Goal: Information Seeking & Learning: Learn about a topic

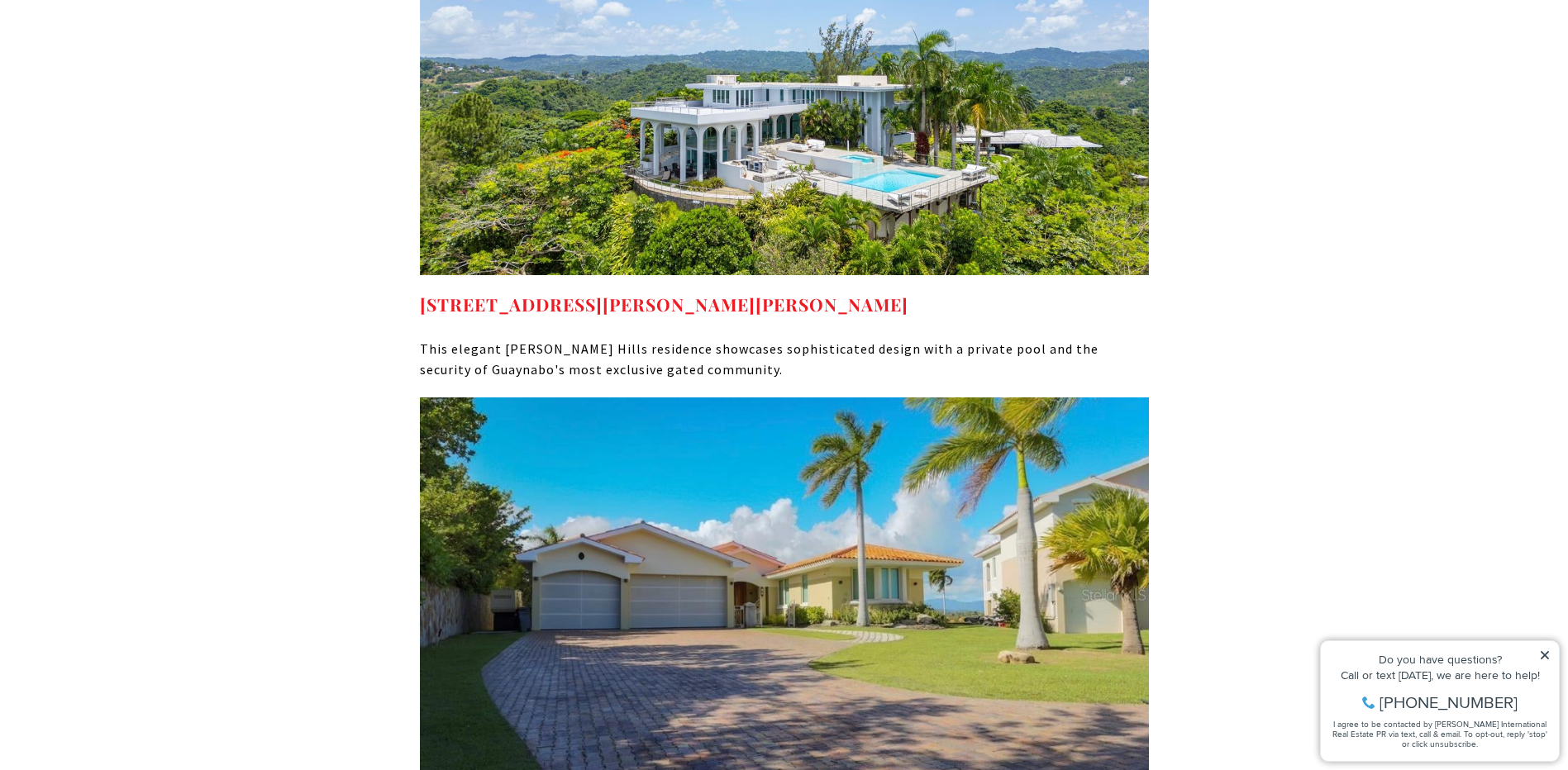
scroll to position [7576, 0]
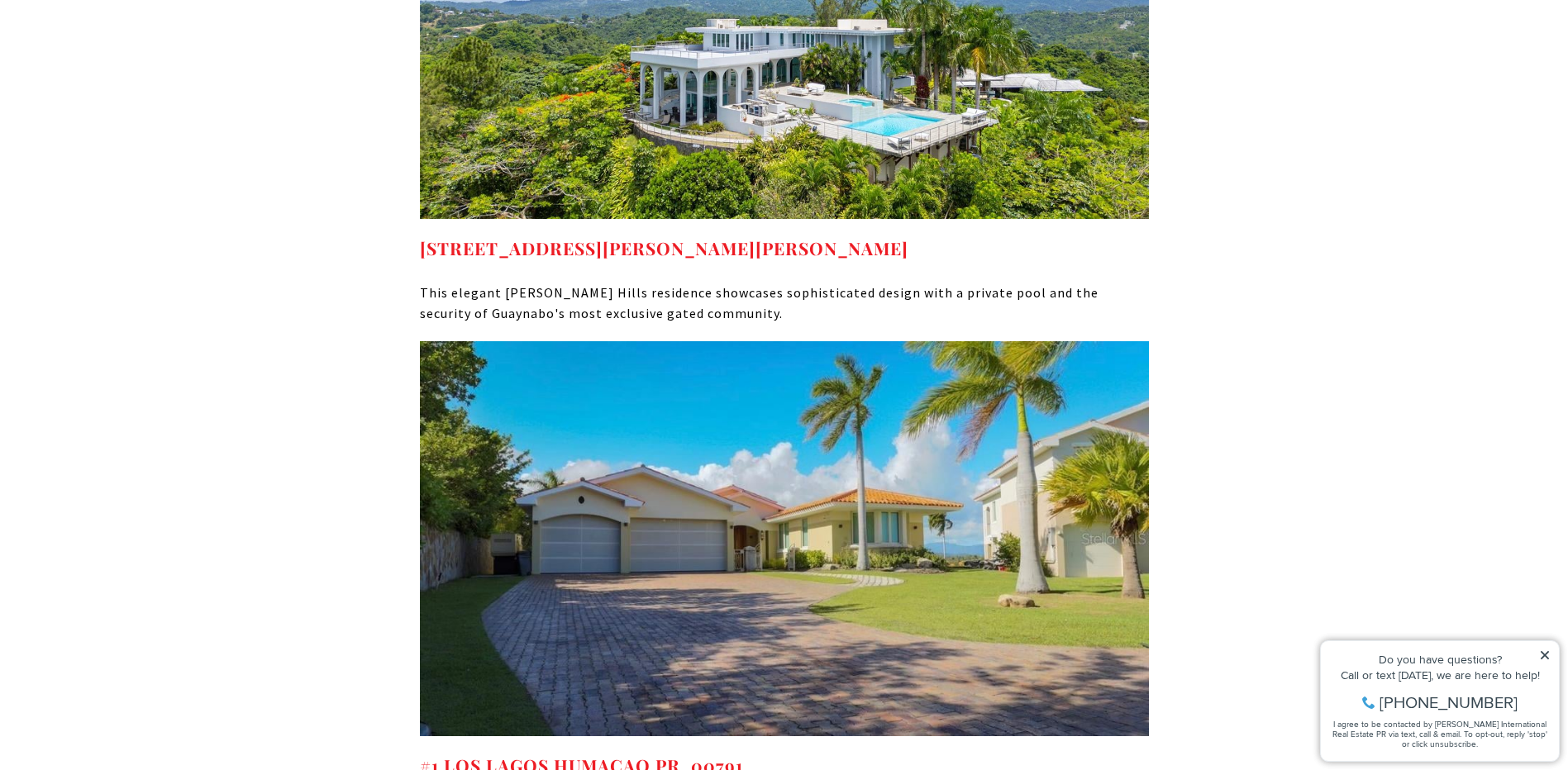
click at [677, 488] on img at bounding box center [784, 539] width 729 height 395
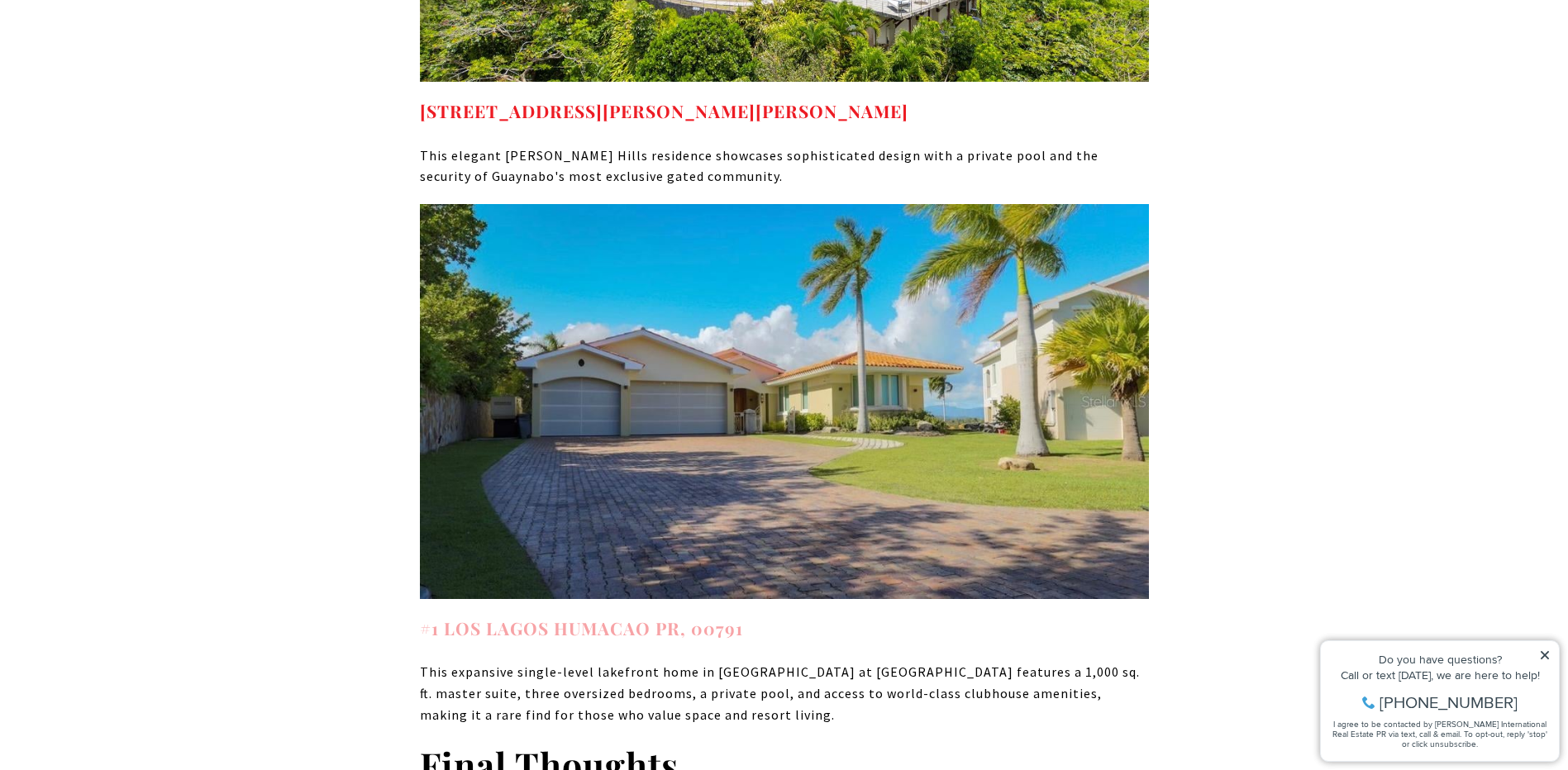
click at [611, 616] on strong "#1 LOS LAGOS HUMACAO PR, 00791" at bounding box center [581, 628] width 323 height 23
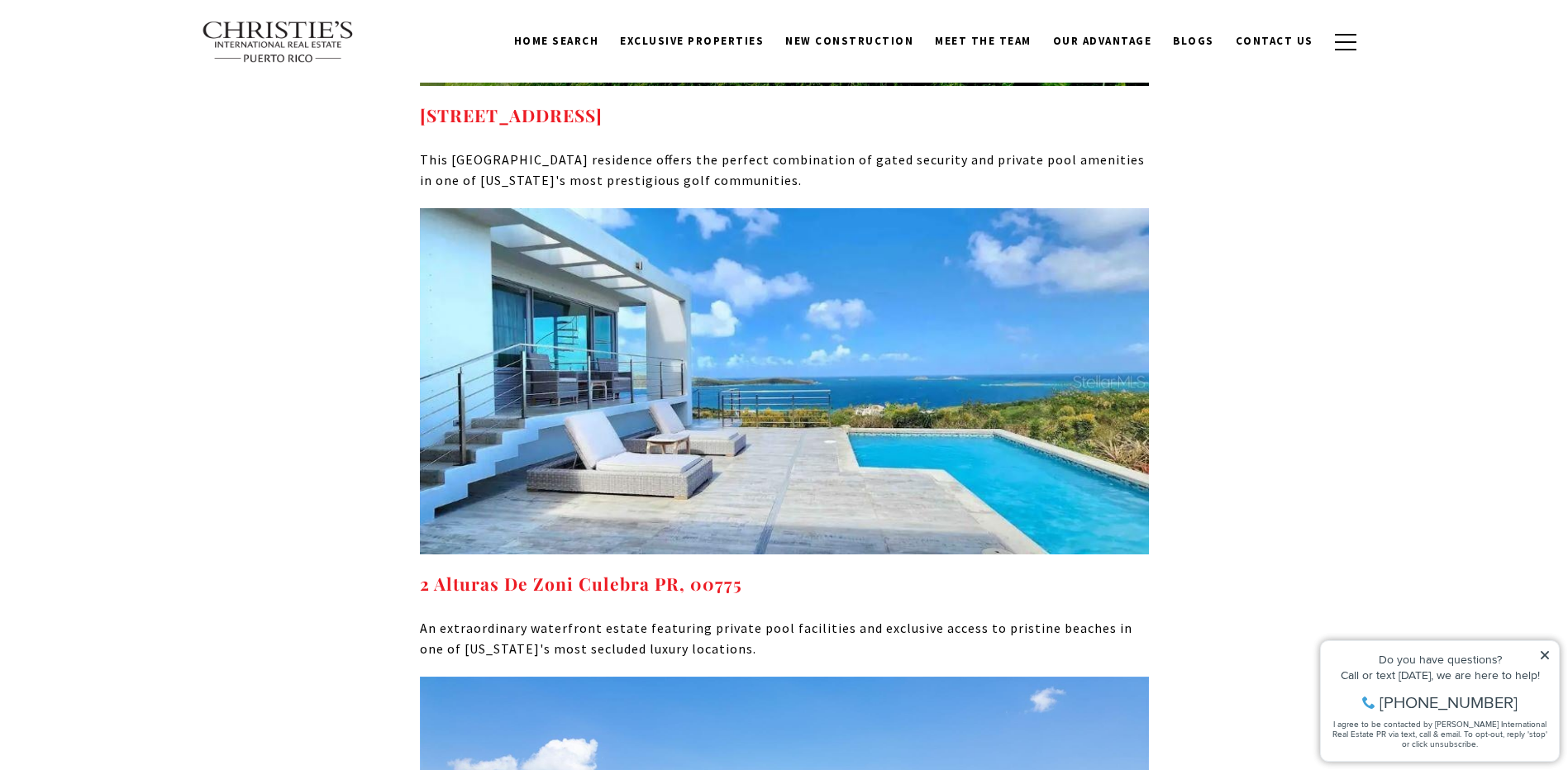
scroll to position [6750, 0]
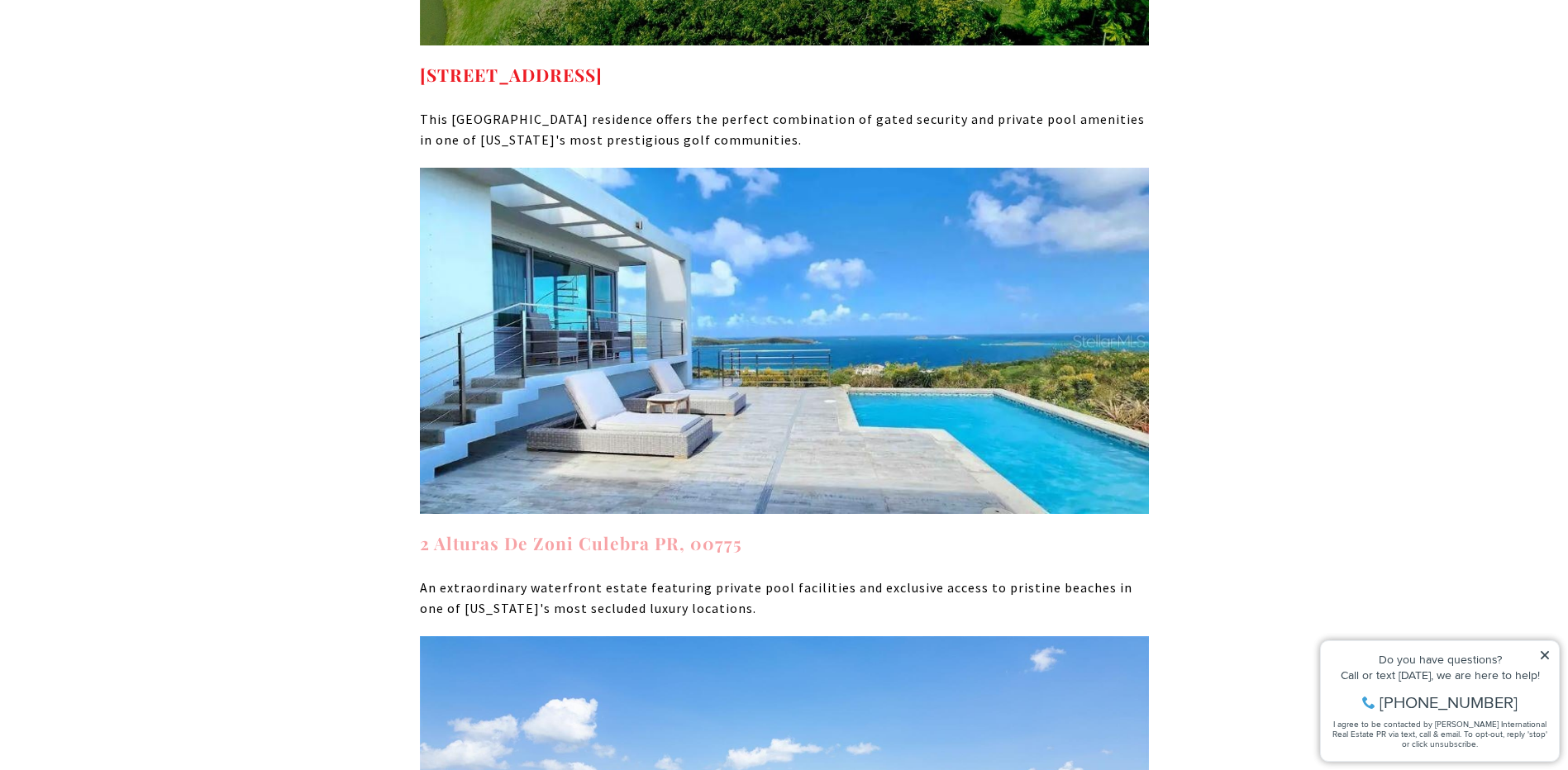
click at [582, 531] on strong "2 Alturas De Zoni Culebra PR, 00775" at bounding box center [580, 543] width 322 height 23
click at [647, 531] on strong "2 Alturas De Zoni Culebra PR, 00775" at bounding box center [580, 543] width 322 height 23
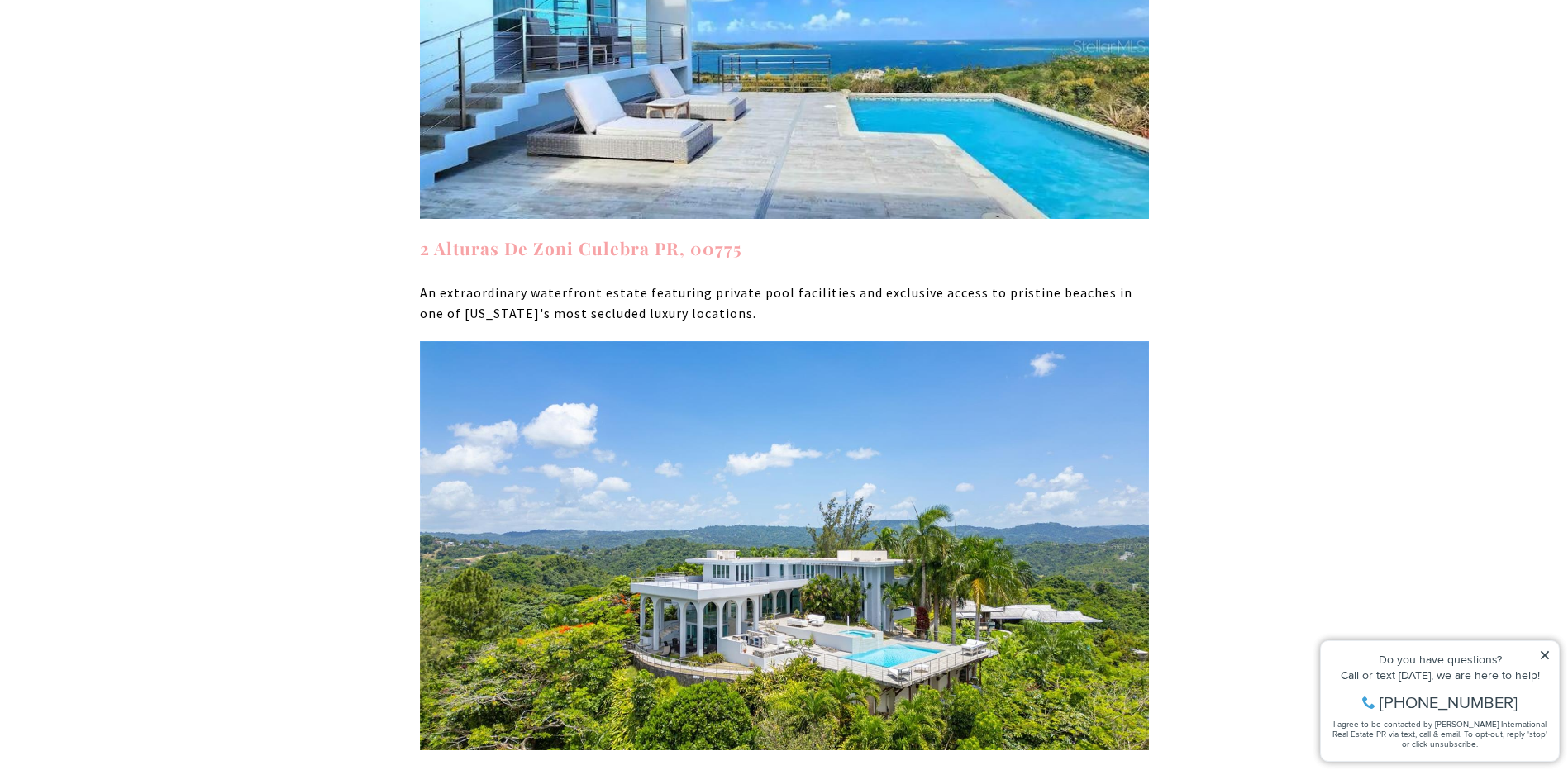
scroll to position [7300, 0]
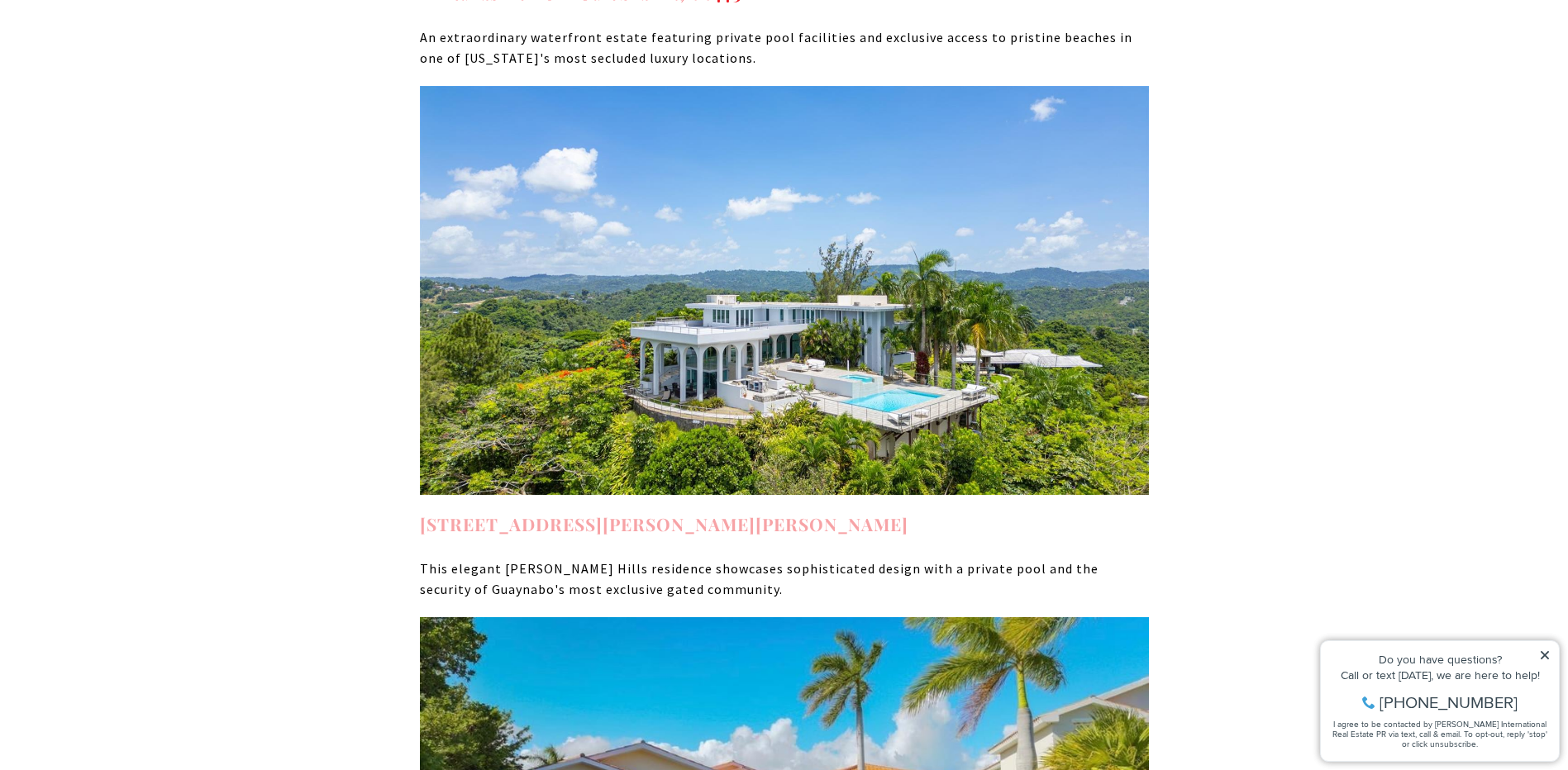
click at [696, 512] on link "7 La Roca Street Beverly Hills Guaynabo PR, 00965" at bounding box center [664, 524] width 489 height 23
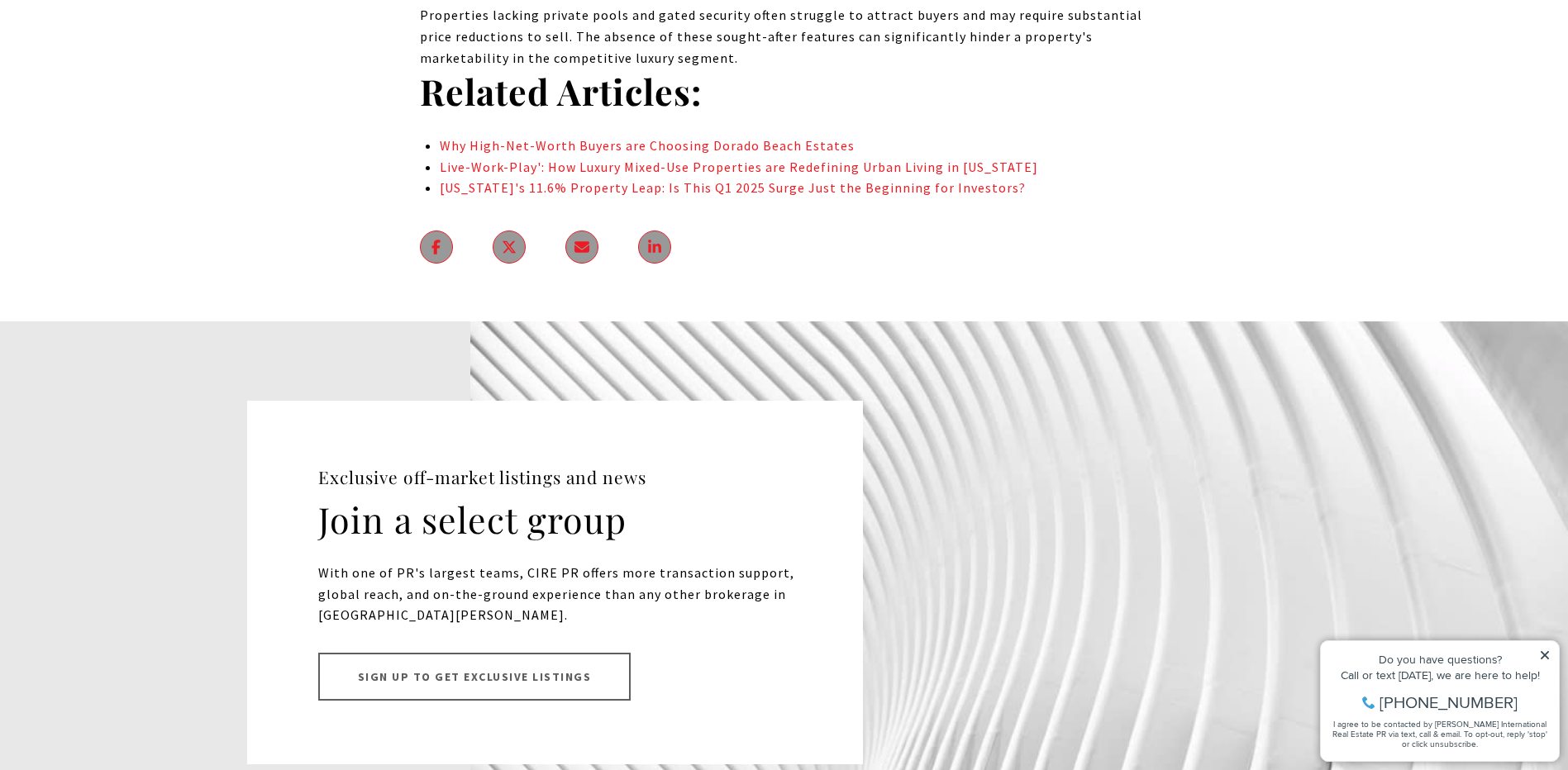
scroll to position [9779, 0]
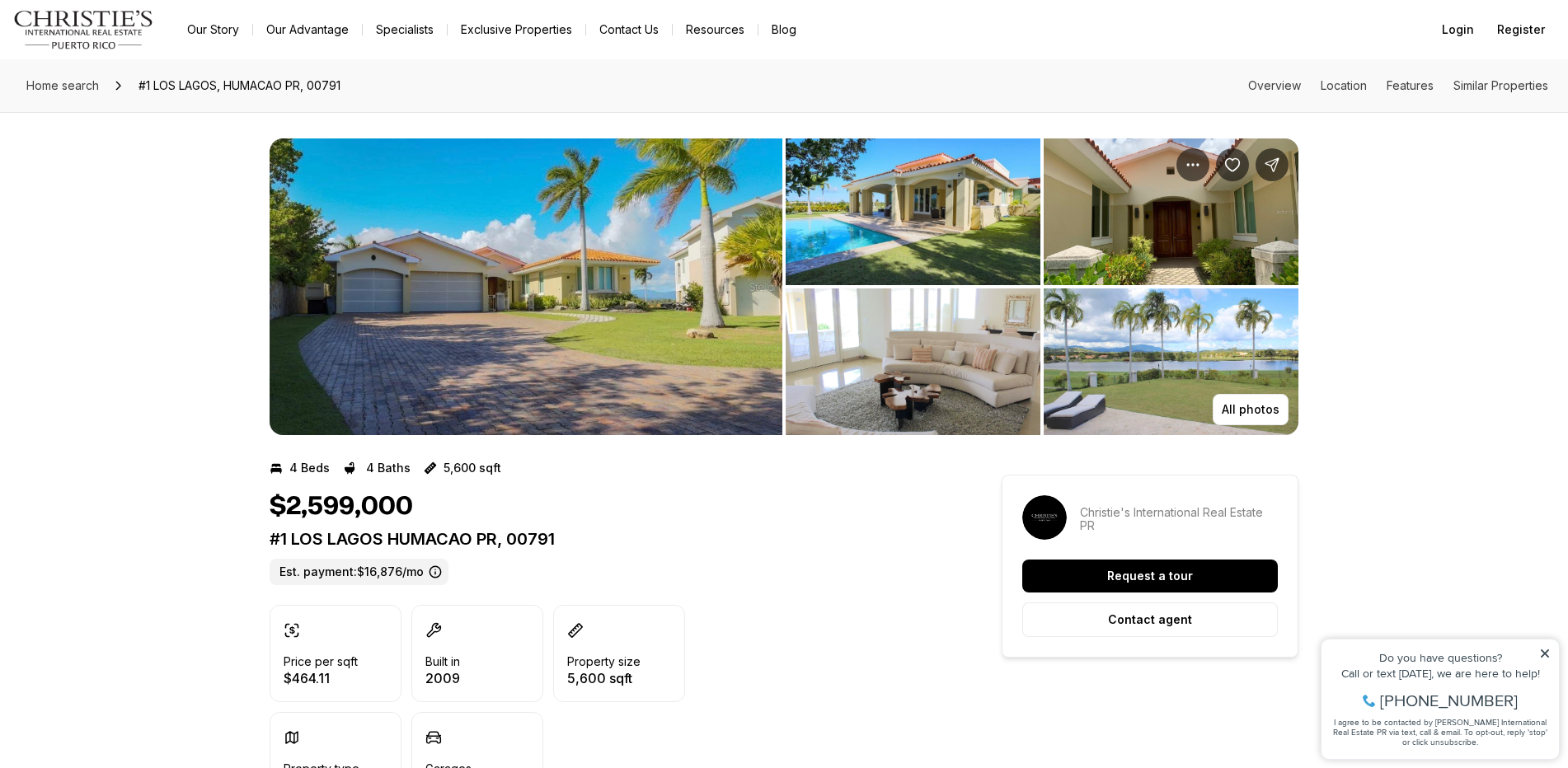
click at [919, 225] on img "View image gallery" at bounding box center [913, 211] width 254 height 146
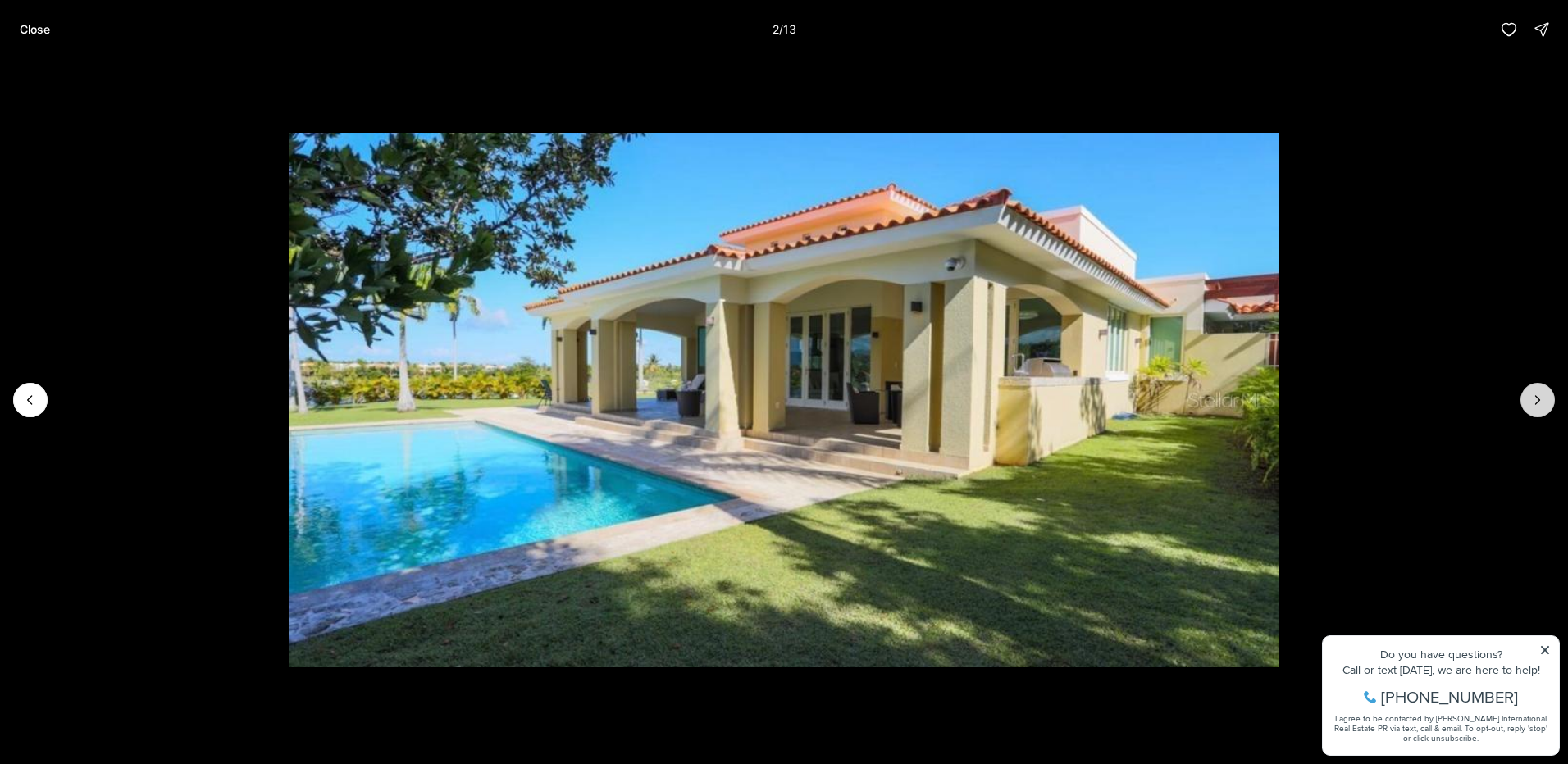
click at [1536, 399] on icon "Next slide" at bounding box center [1537, 399] width 16 height 16
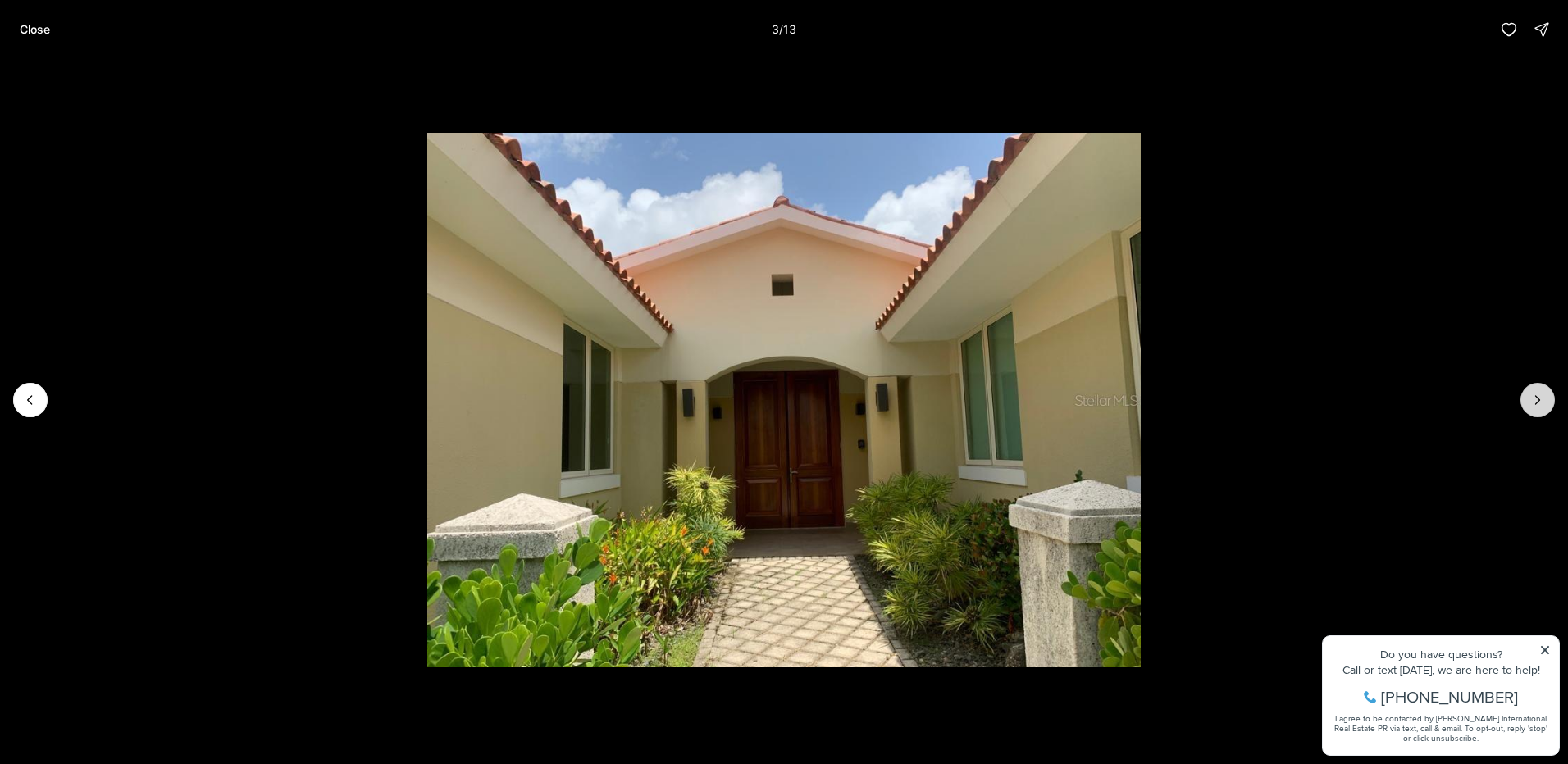
click at [1536, 399] on icon "Next slide" at bounding box center [1537, 399] width 16 height 16
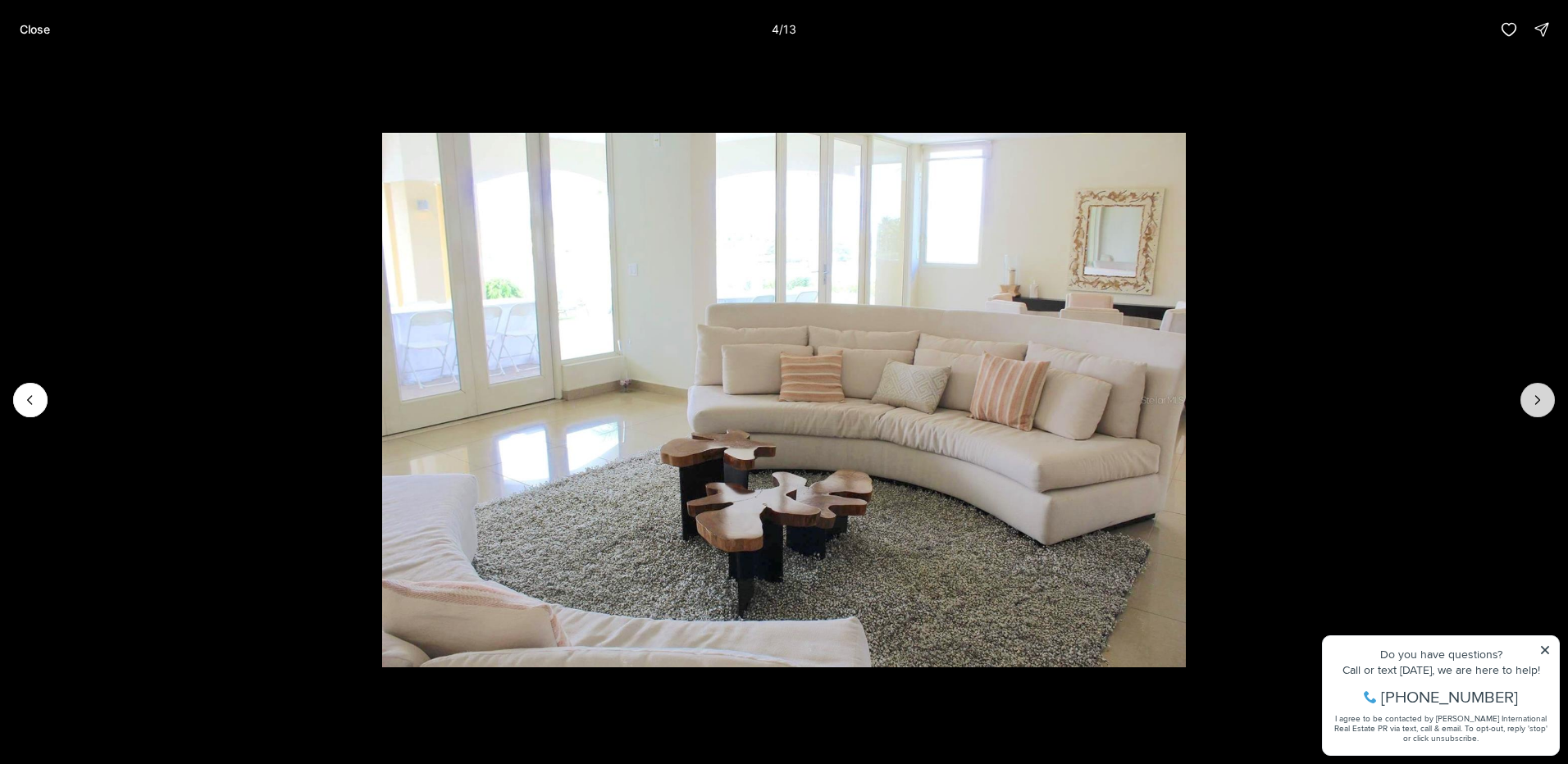
click at [1536, 399] on icon "Next slide" at bounding box center [1537, 399] width 16 height 16
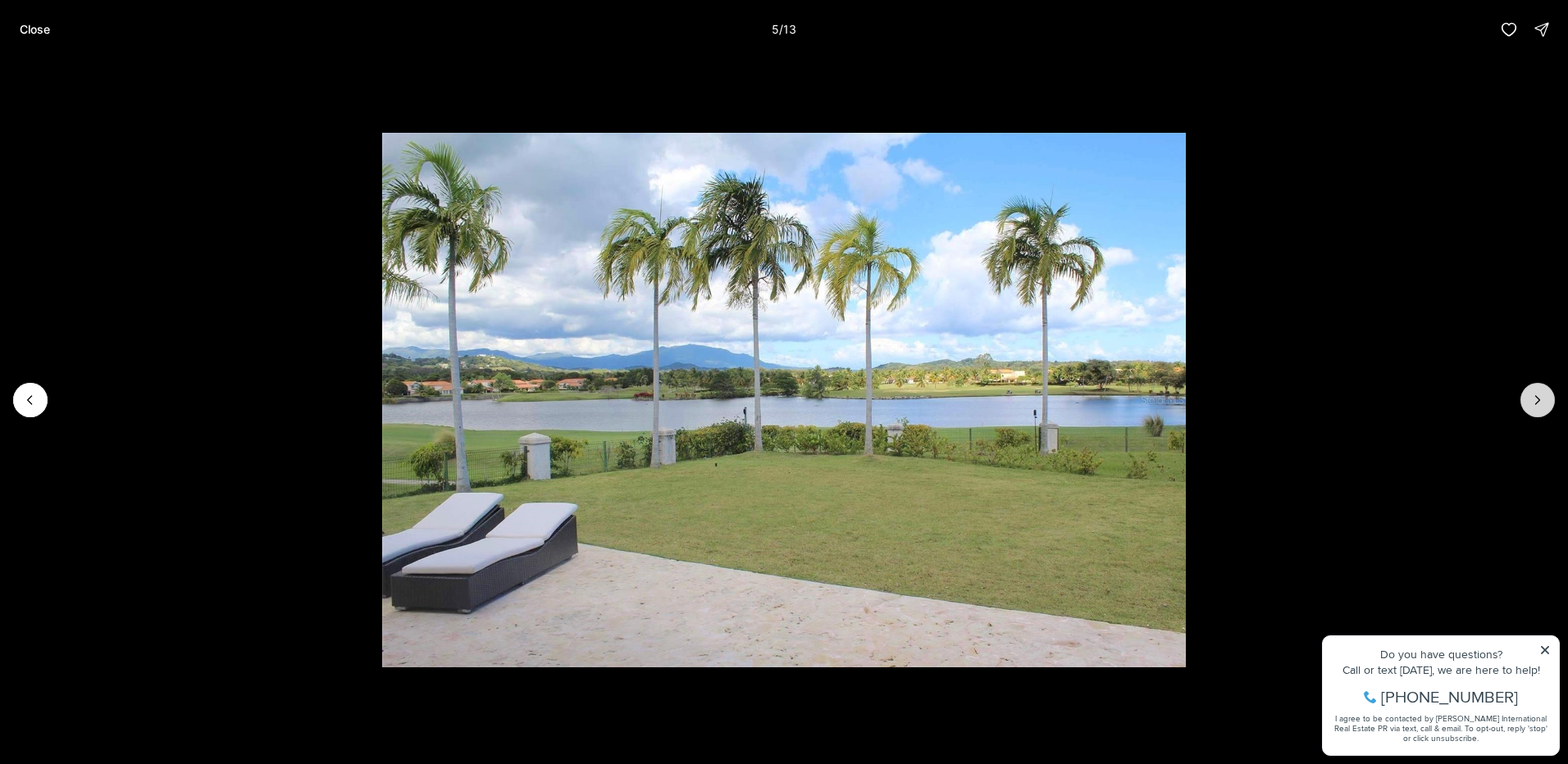
click at [1536, 399] on icon "Next slide" at bounding box center [1537, 399] width 16 height 16
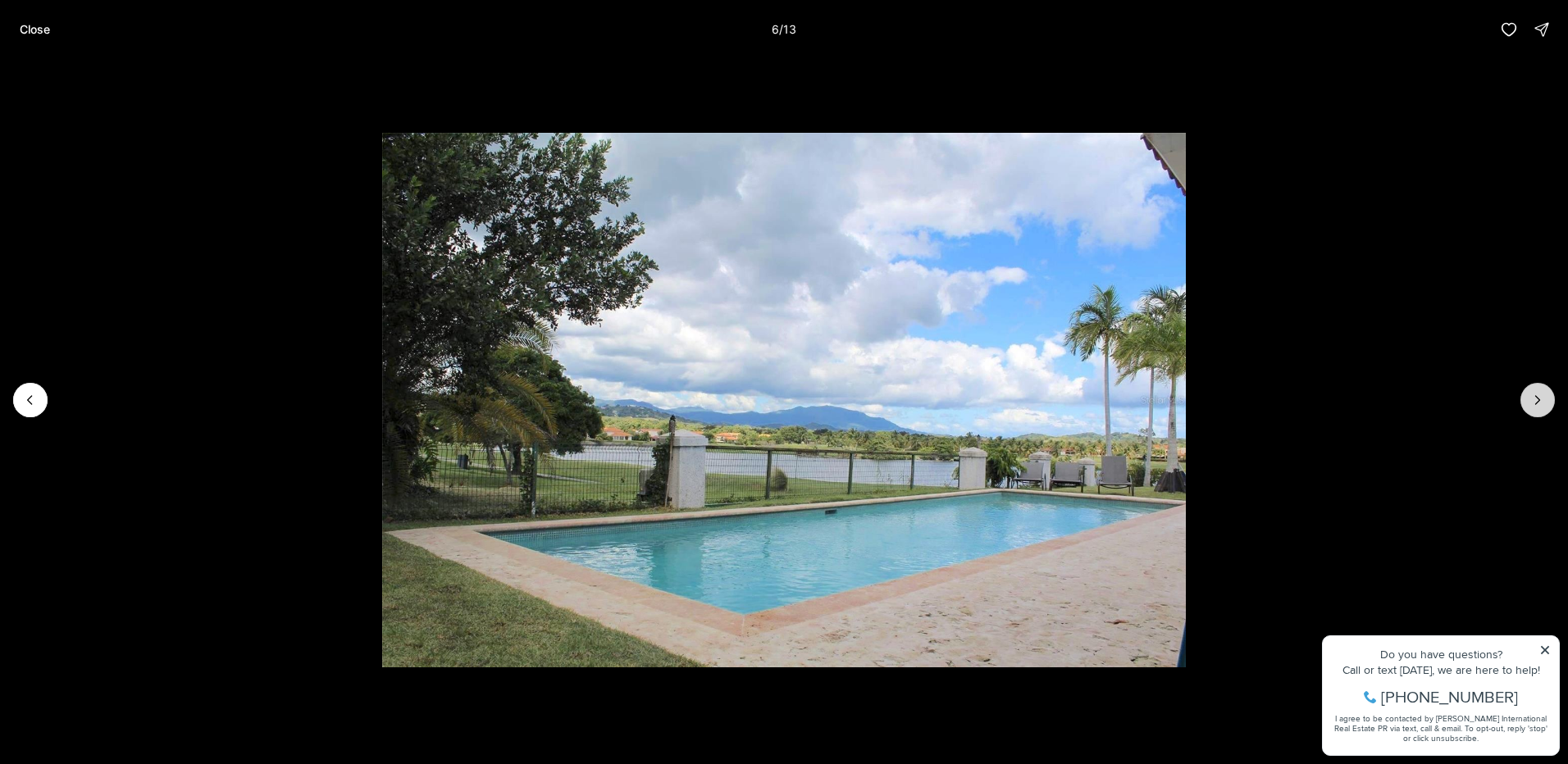
click at [1536, 399] on icon "Next slide" at bounding box center [1537, 399] width 16 height 16
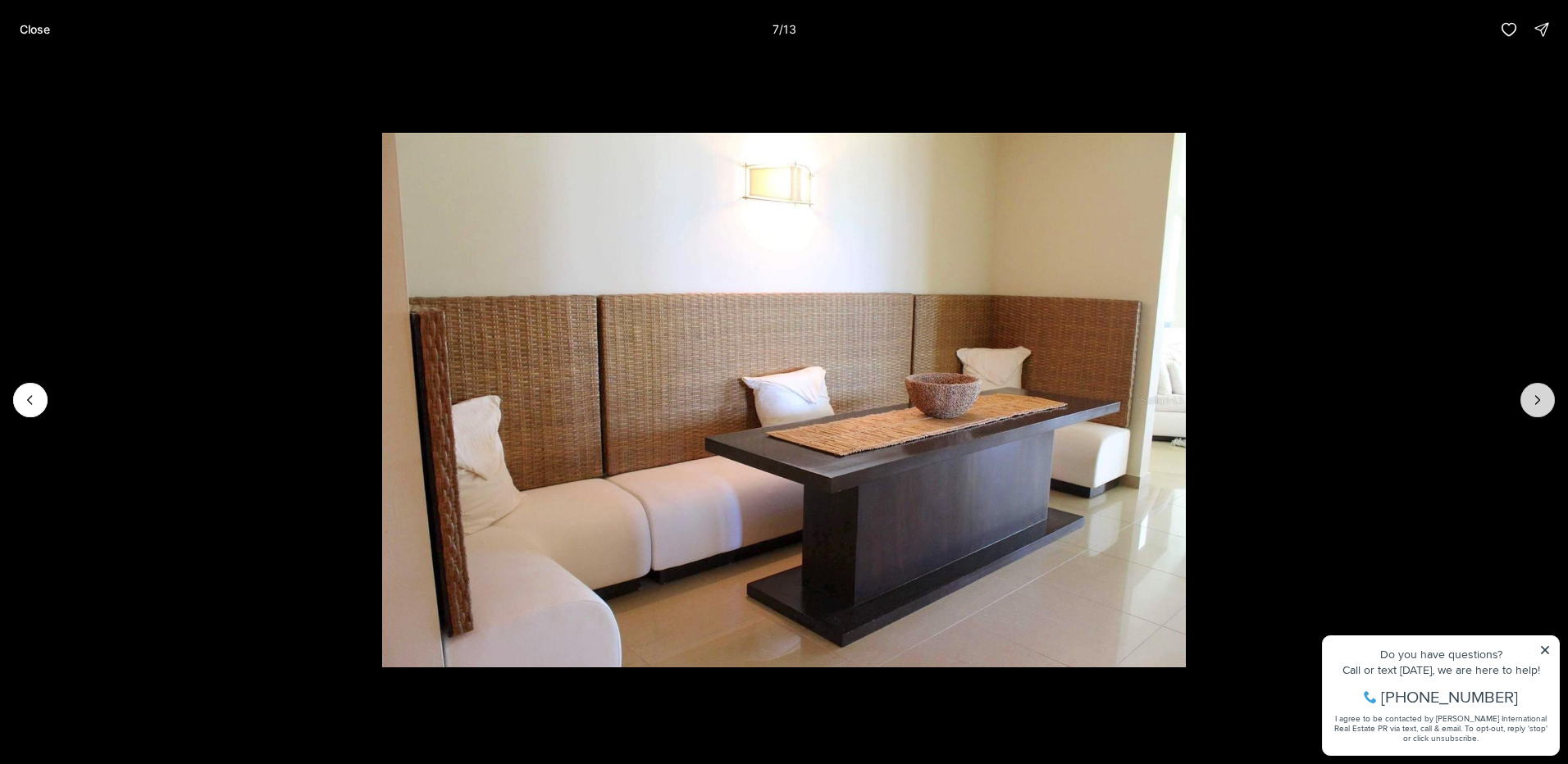
click at [1536, 399] on icon "Next slide" at bounding box center [1537, 399] width 16 height 16
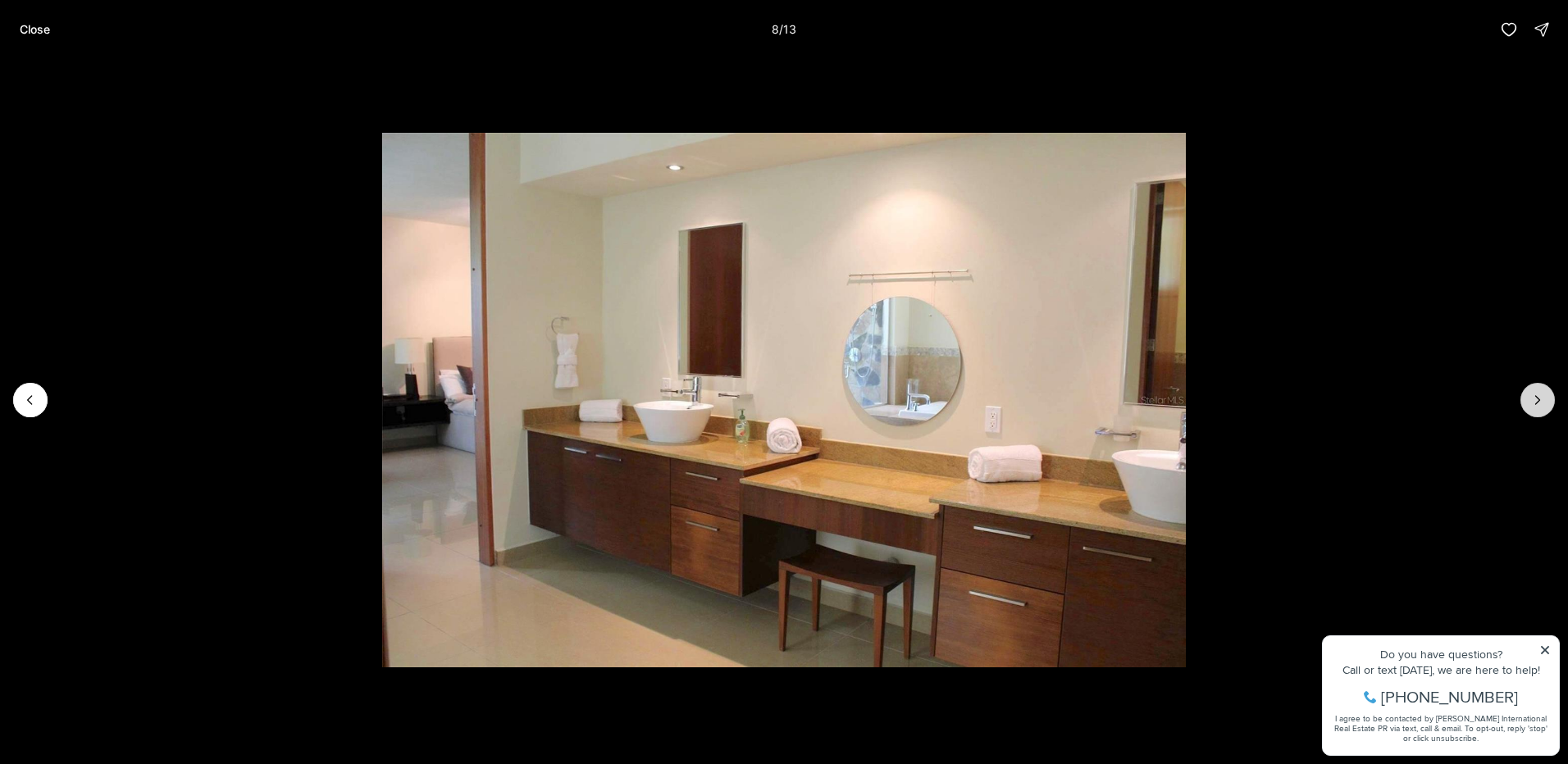
click at [1536, 399] on icon "Next slide" at bounding box center [1537, 399] width 16 height 16
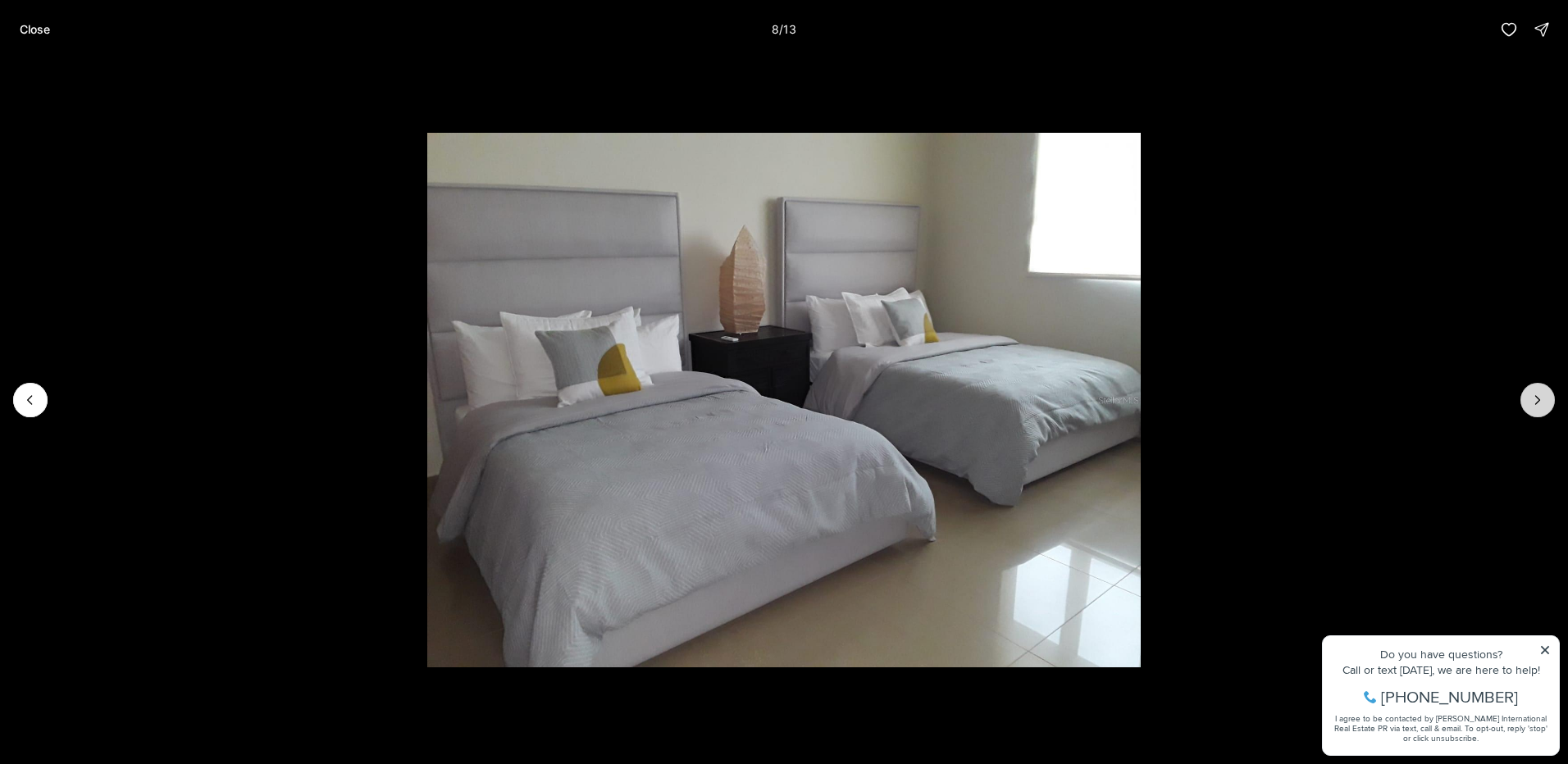
click at [1536, 399] on icon "Next slide" at bounding box center [1537, 399] width 16 height 16
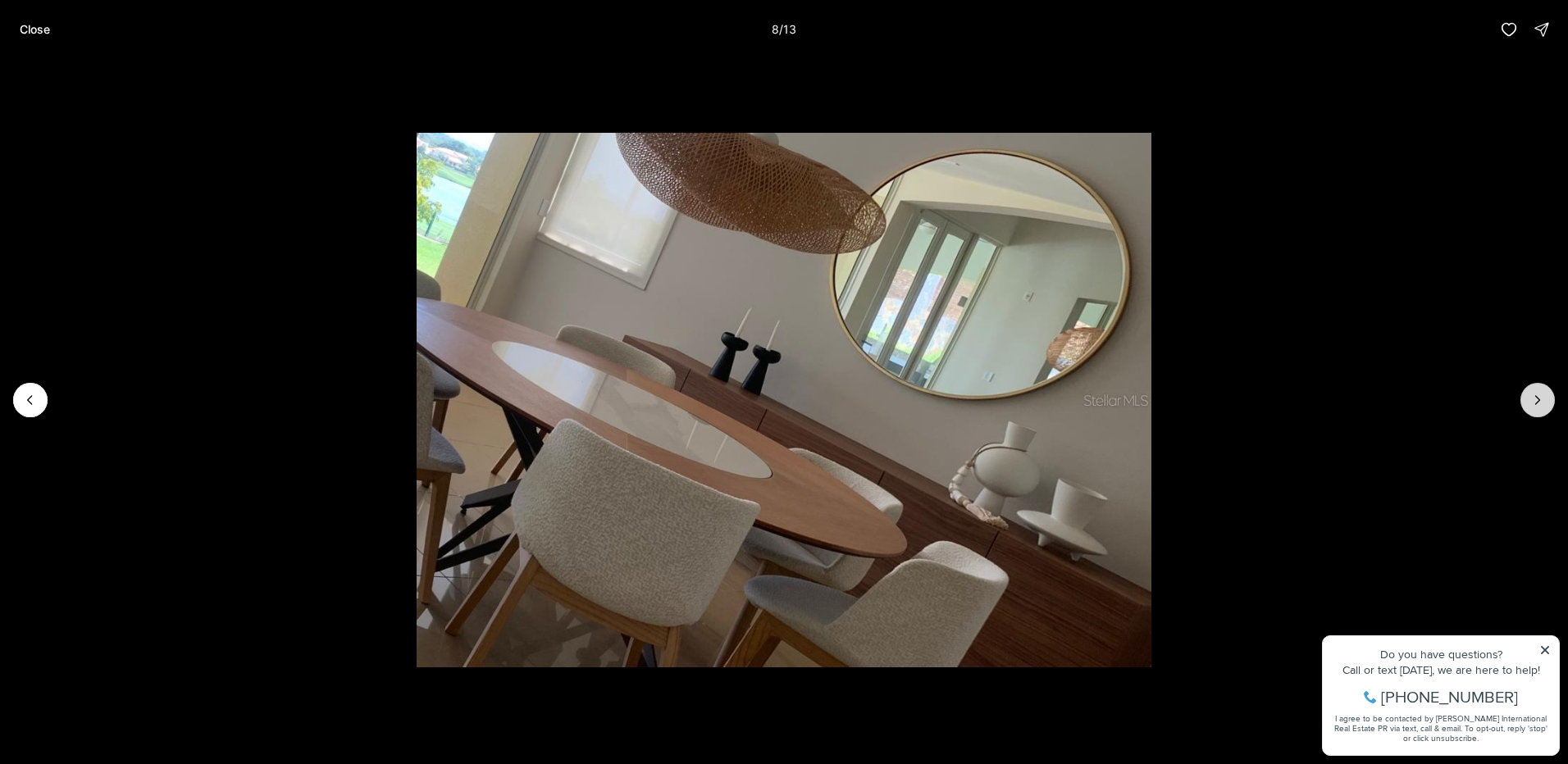
click at [1536, 399] on icon "Next slide" at bounding box center [1537, 399] width 16 height 16
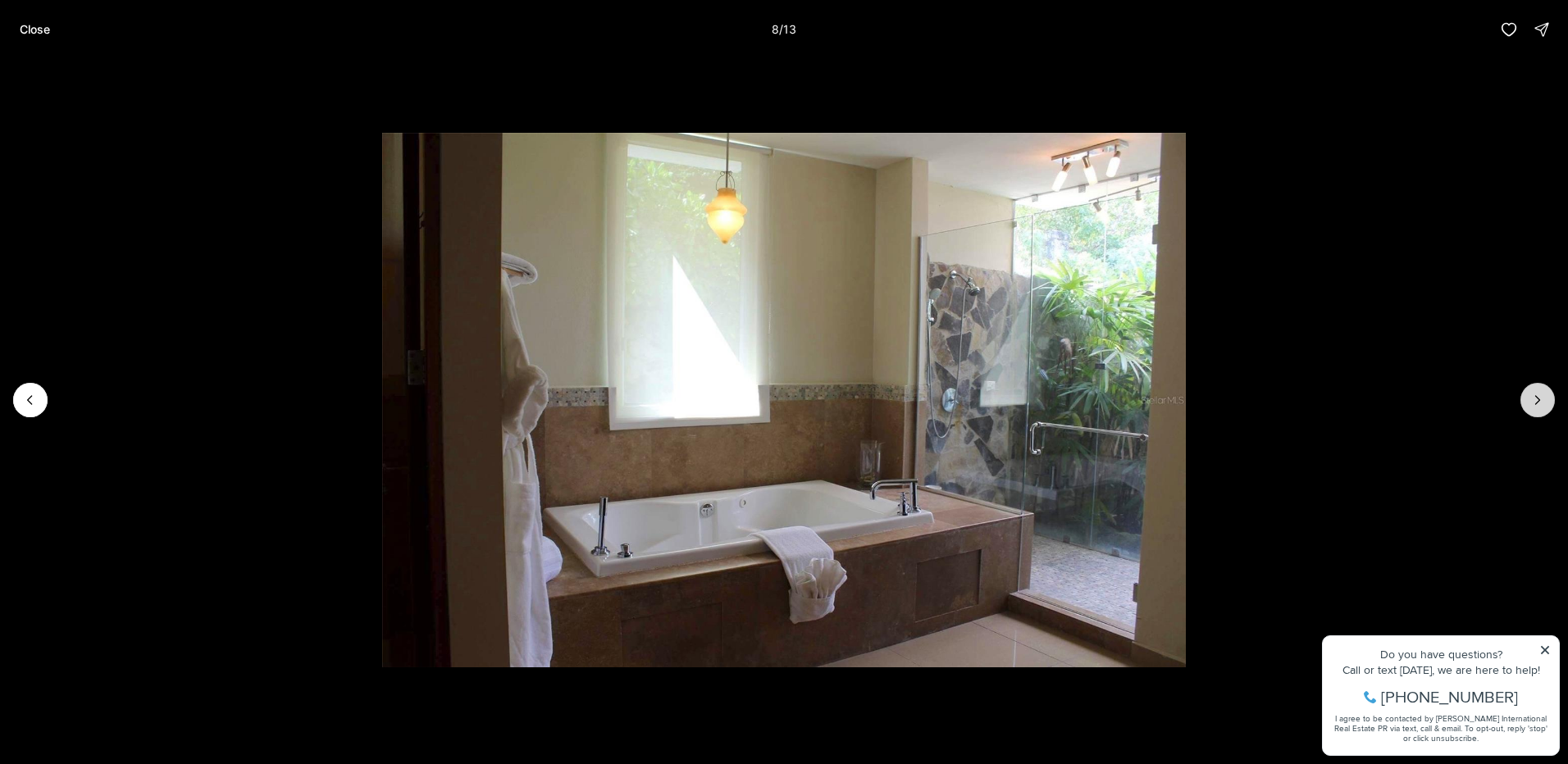
click at [1536, 399] on icon "Next slide" at bounding box center [1537, 399] width 16 height 16
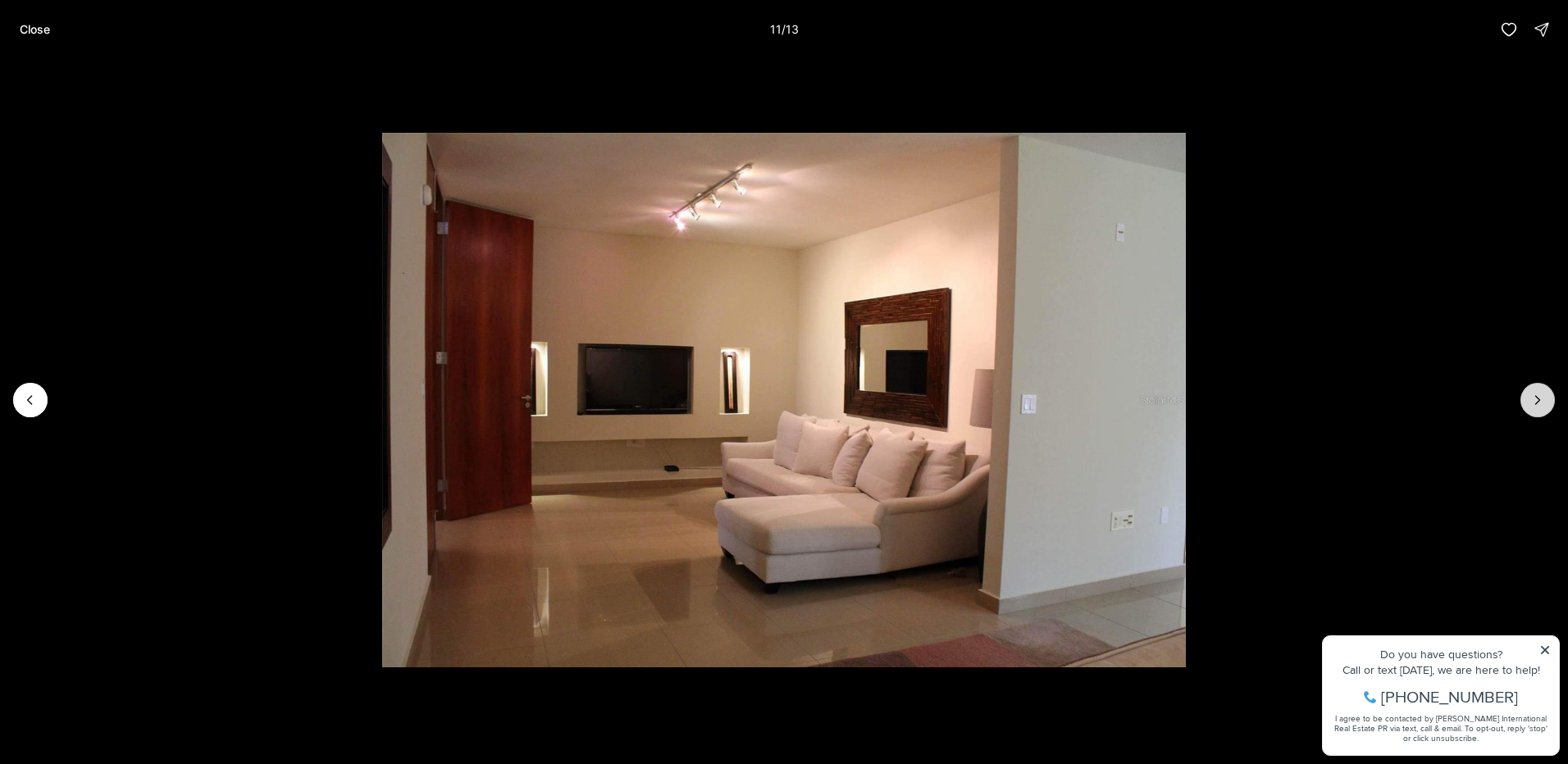
click at [1536, 399] on icon "Next slide" at bounding box center [1537, 399] width 16 height 16
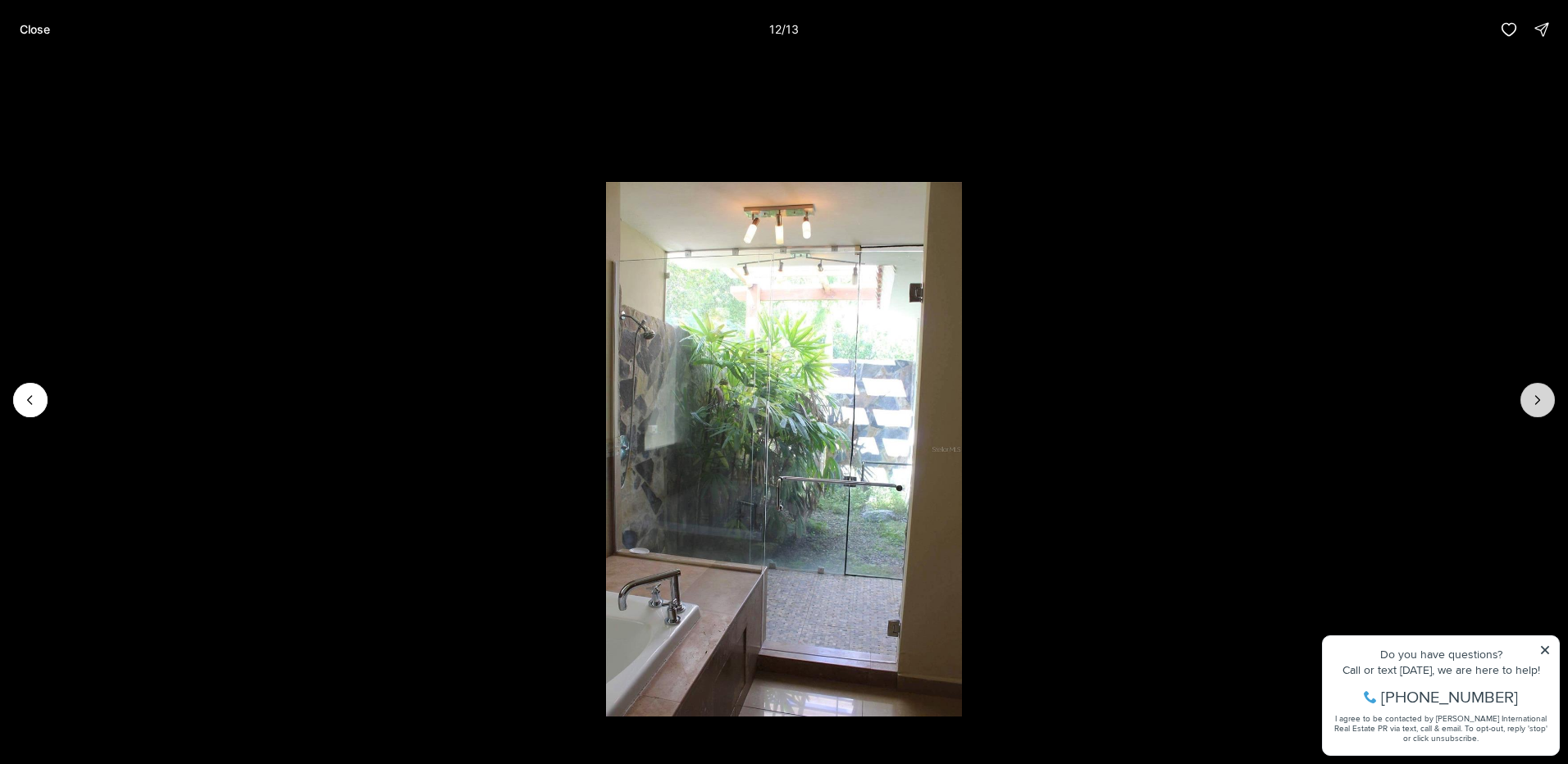
click at [1536, 399] on div at bounding box center [1537, 400] width 34 height 34
click at [32, 26] on p "Close" at bounding box center [35, 29] width 31 height 13
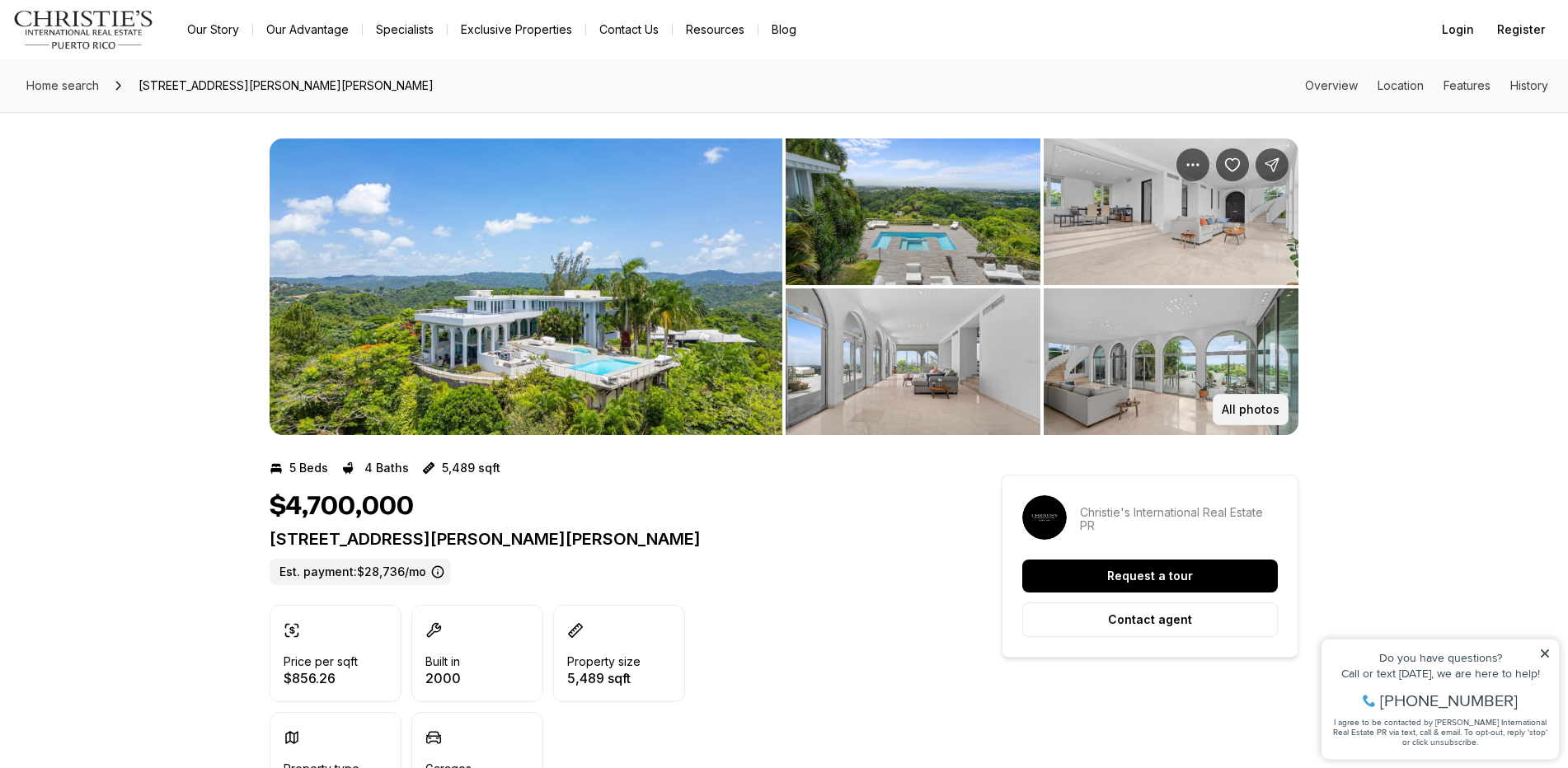
click at [1234, 396] on button "All photos" at bounding box center [1250, 409] width 76 height 32
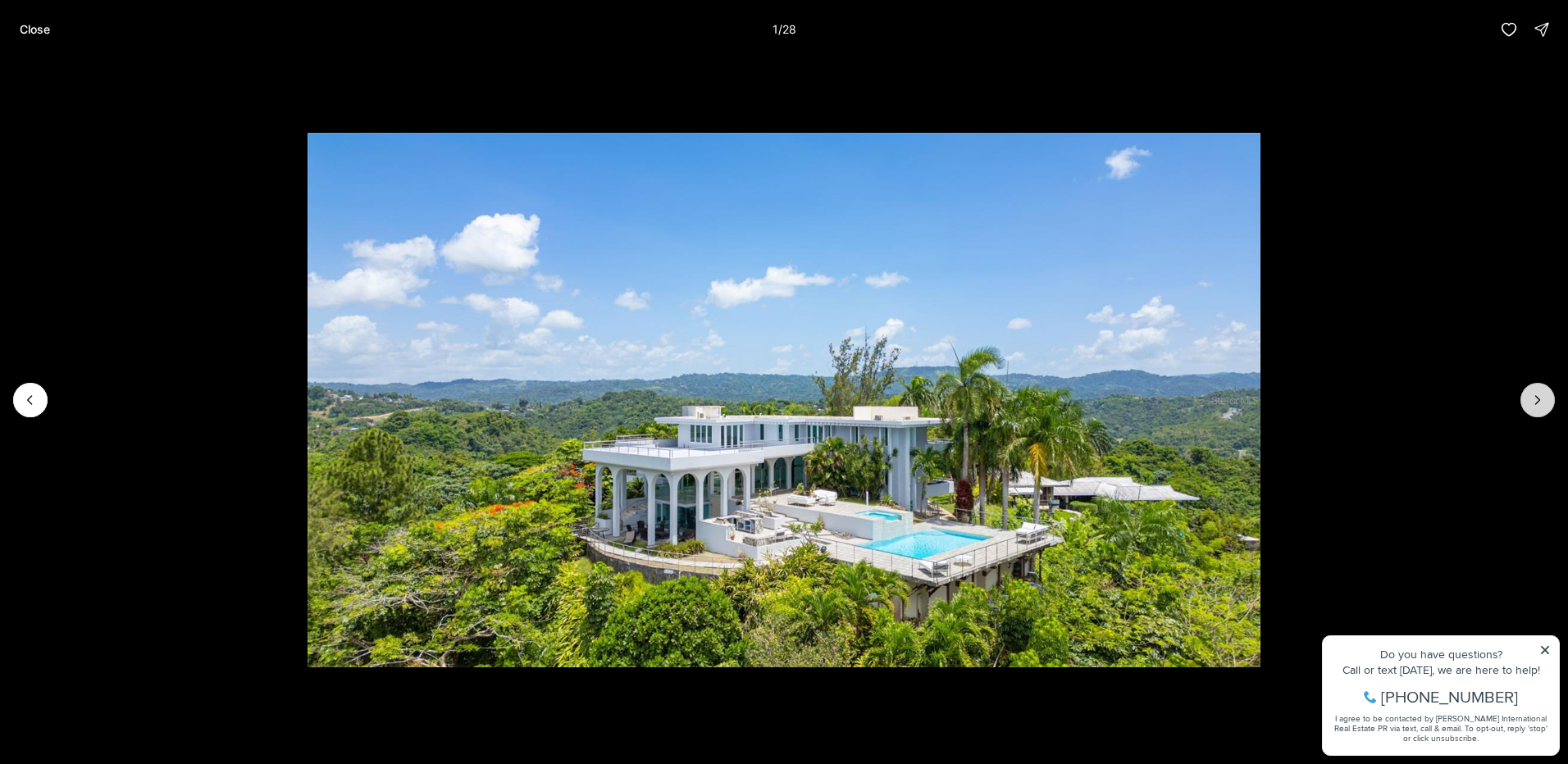
click at [1533, 395] on icon "Next slide" at bounding box center [1537, 399] width 16 height 16
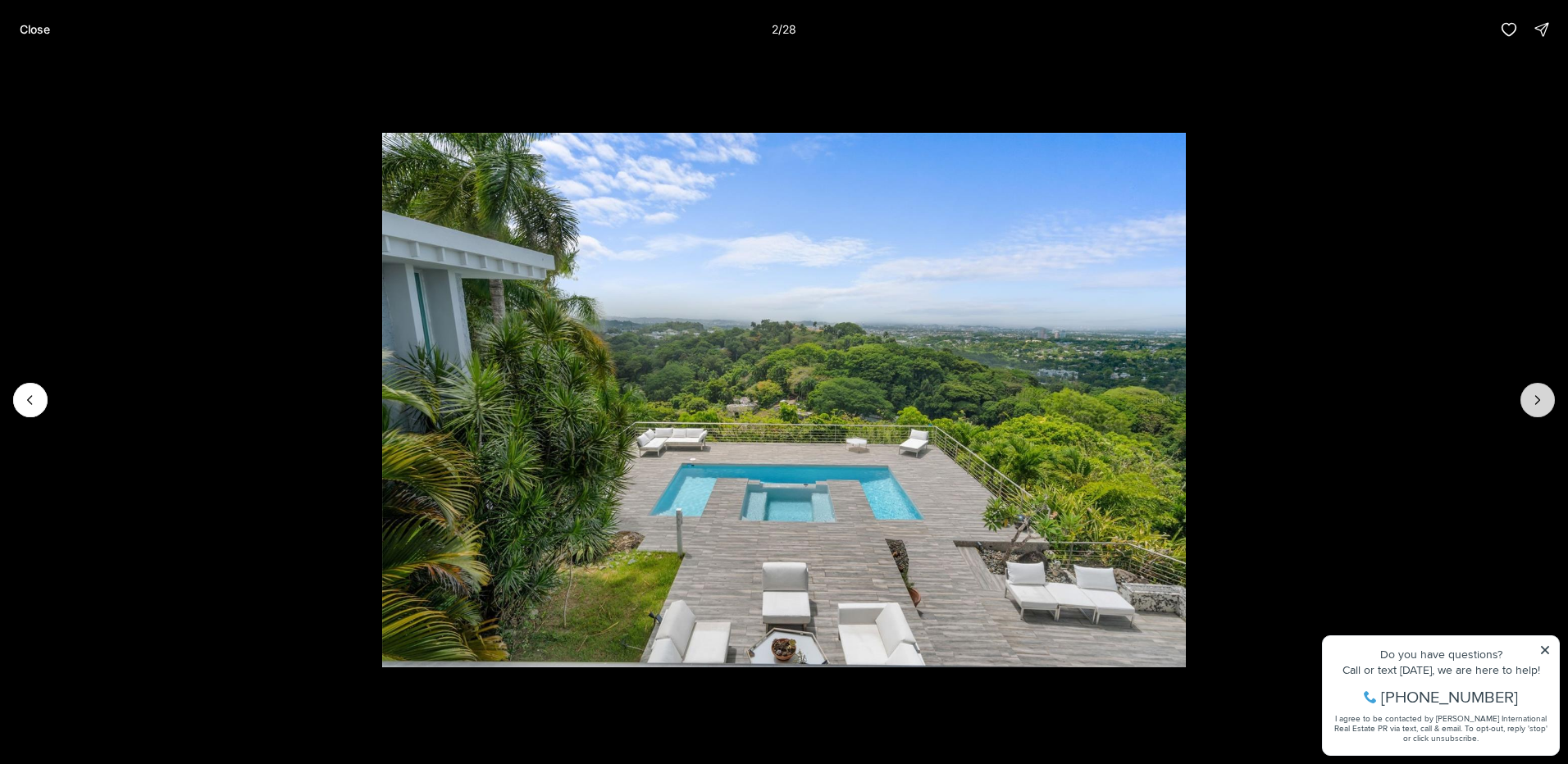
click at [1537, 393] on icon "Next slide" at bounding box center [1537, 399] width 16 height 16
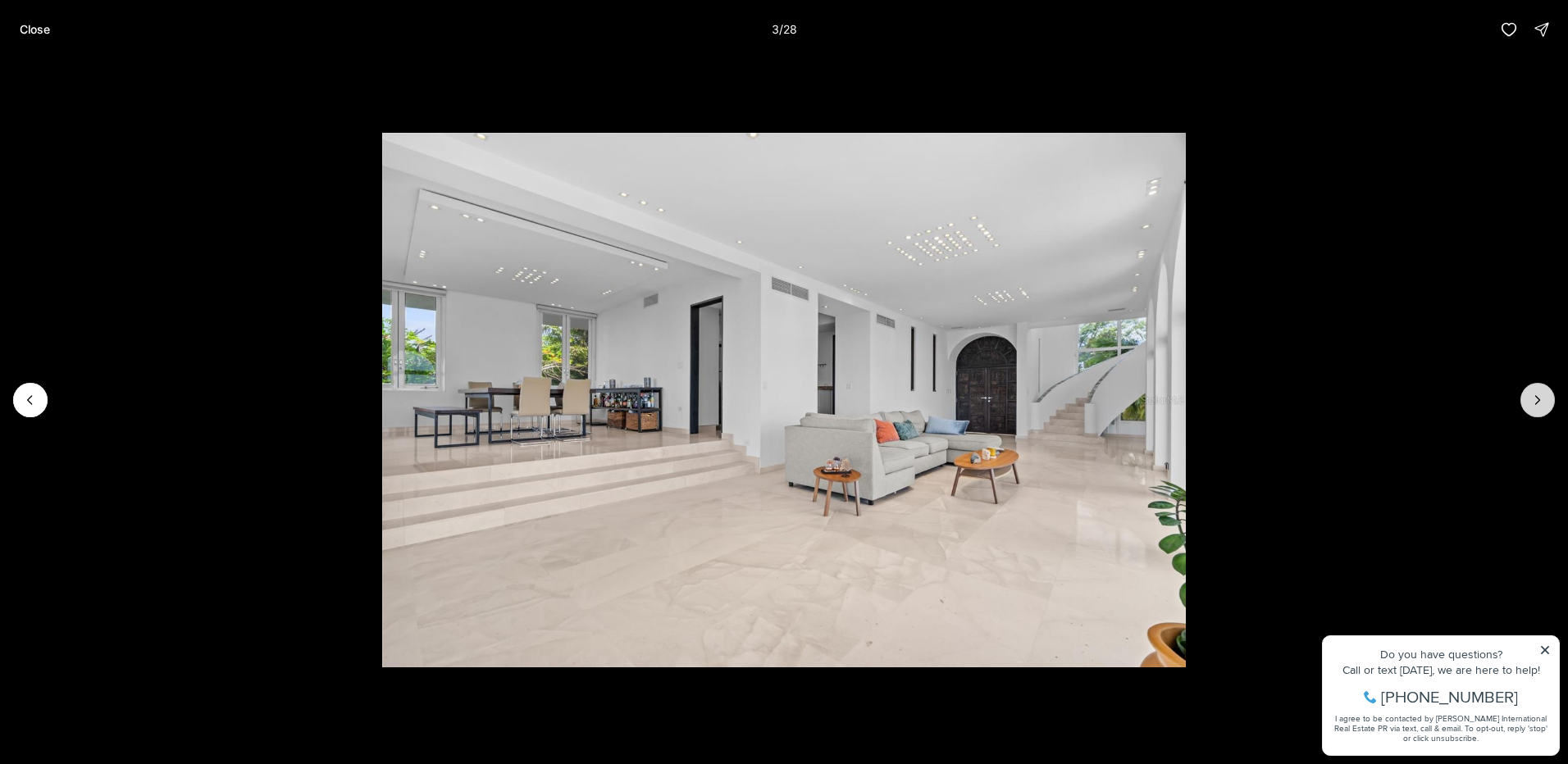
click at [1537, 393] on icon "Next slide" at bounding box center [1537, 399] width 16 height 16
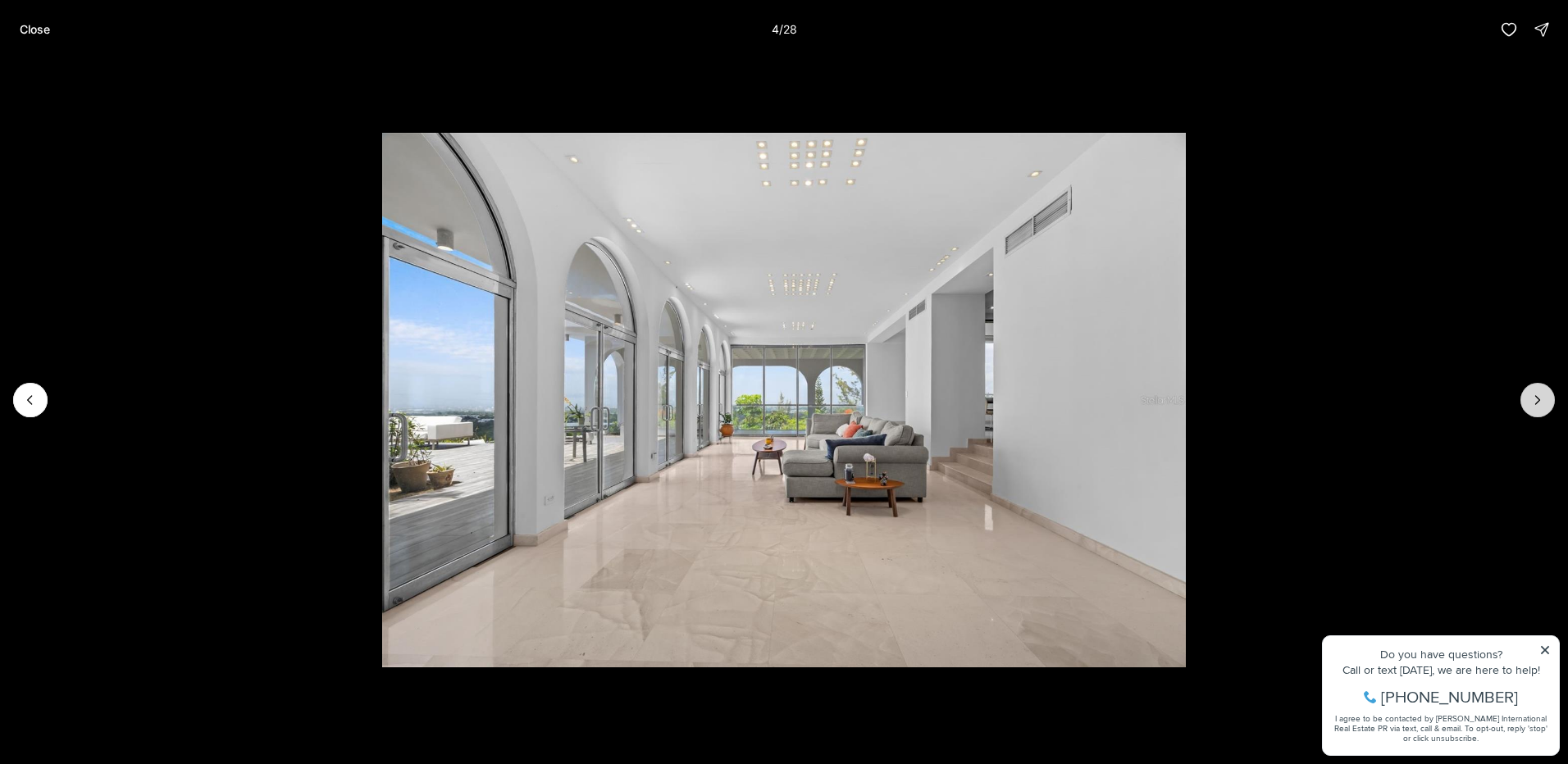
click at [1537, 393] on icon "Next slide" at bounding box center [1537, 399] width 16 height 16
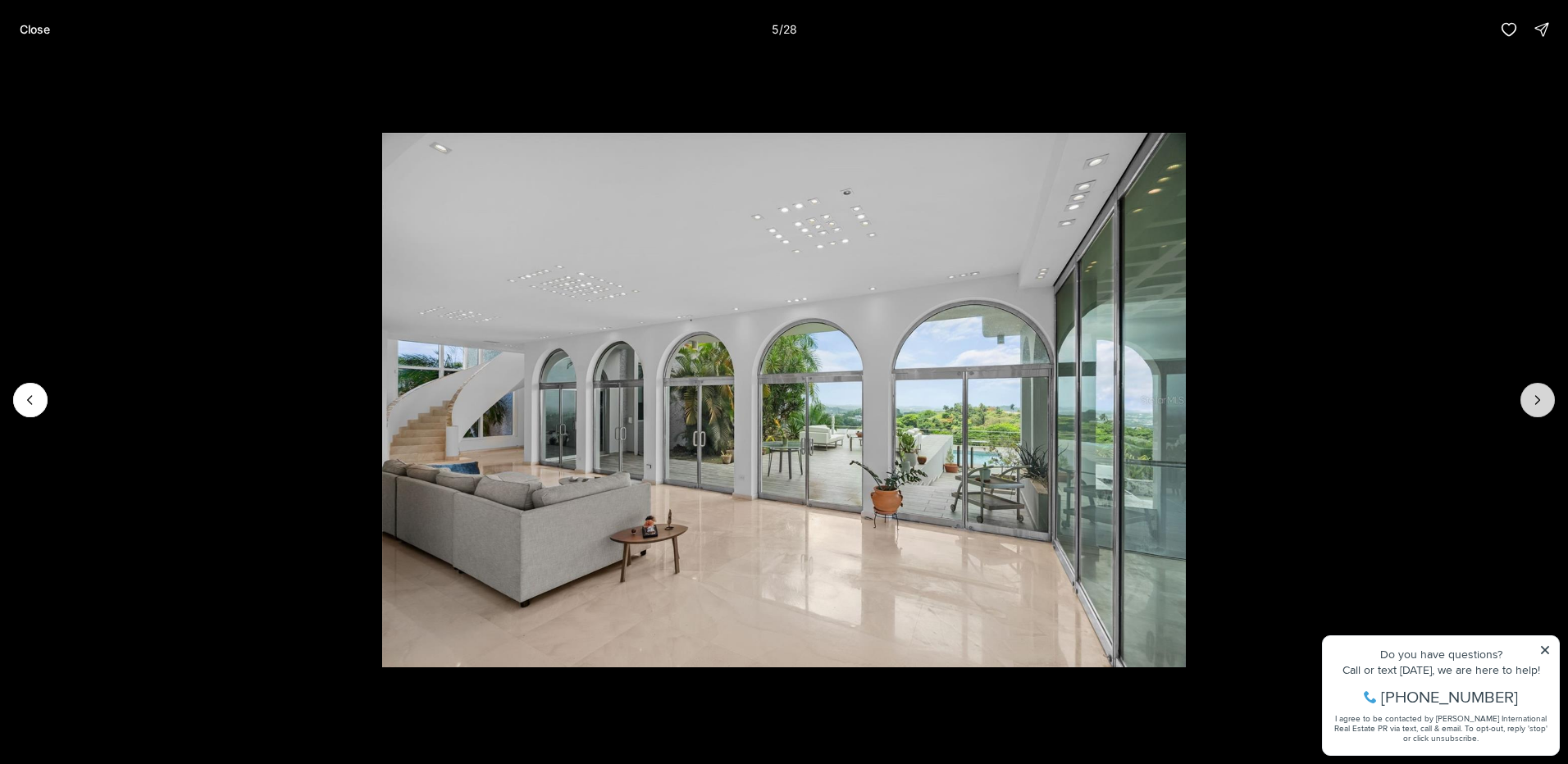
click at [1536, 394] on icon "Next slide" at bounding box center [1537, 399] width 16 height 16
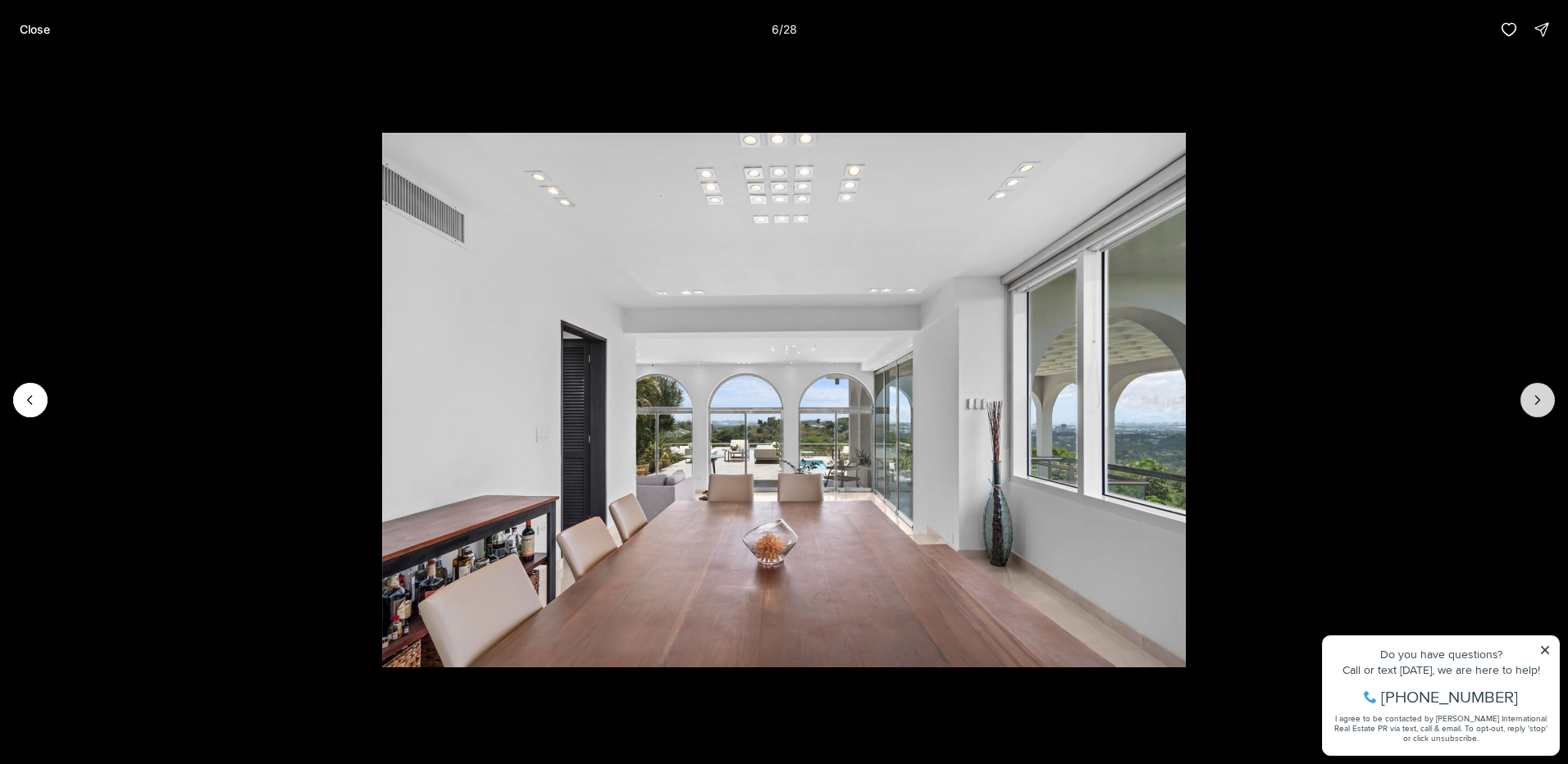
click at [1536, 394] on icon "Next slide" at bounding box center [1537, 399] width 16 height 16
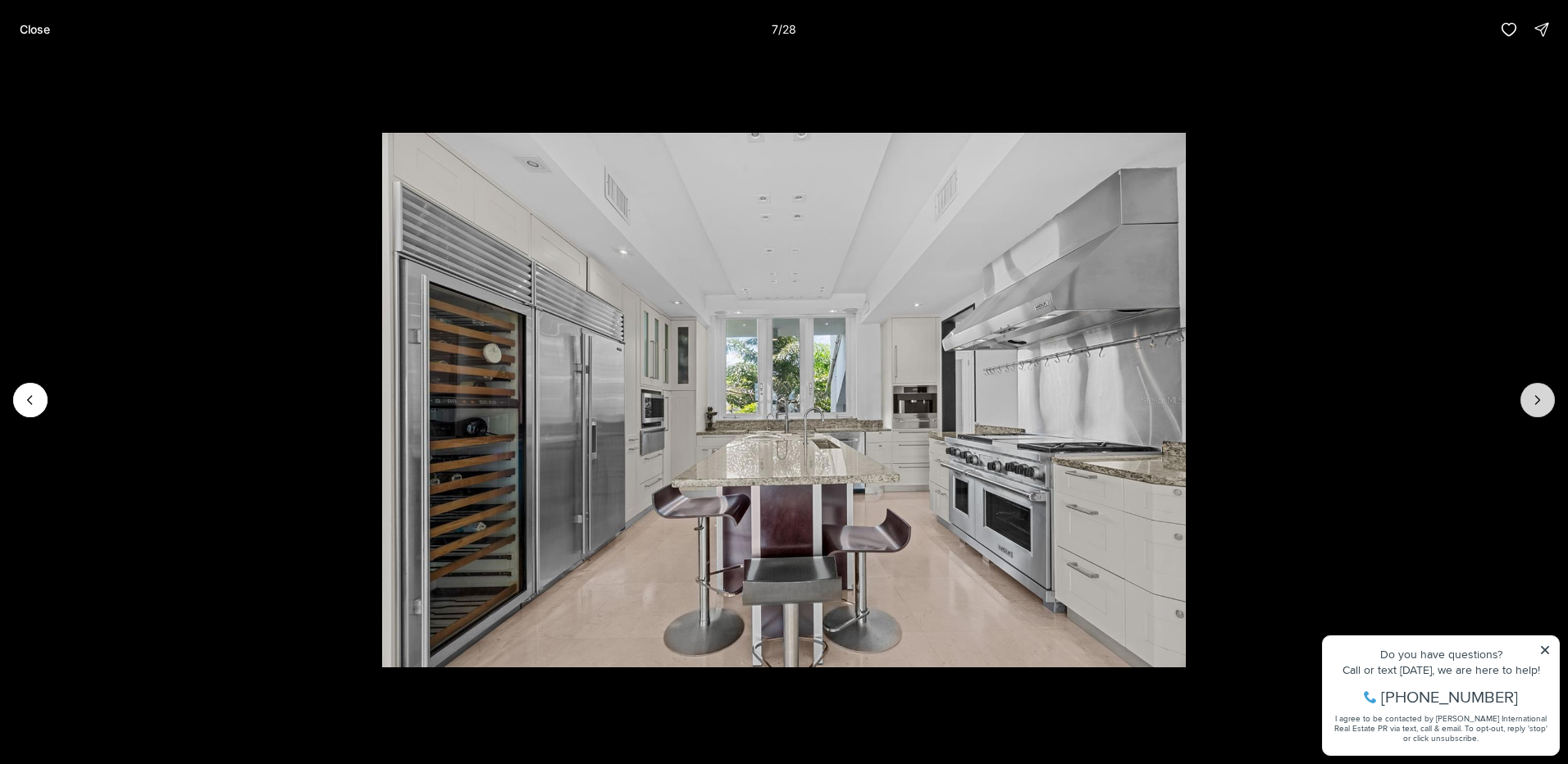
click at [1536, 394] on icon "Next slide" at bounding box center [1537, 399] width 16 height 16
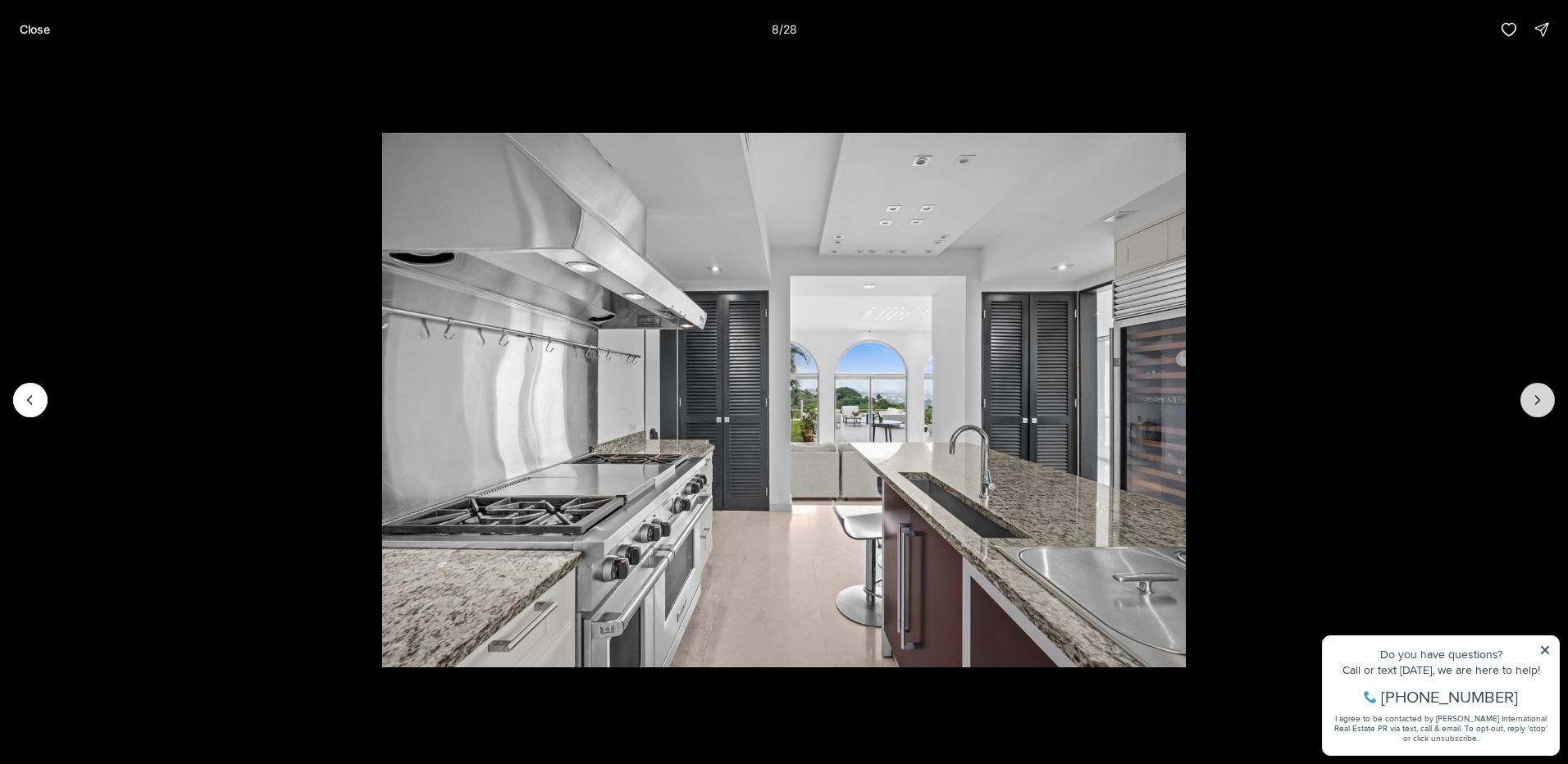
click at [1536, 394] on icon "Next slide" at bounding box center [1537, 399] width 16 height 16
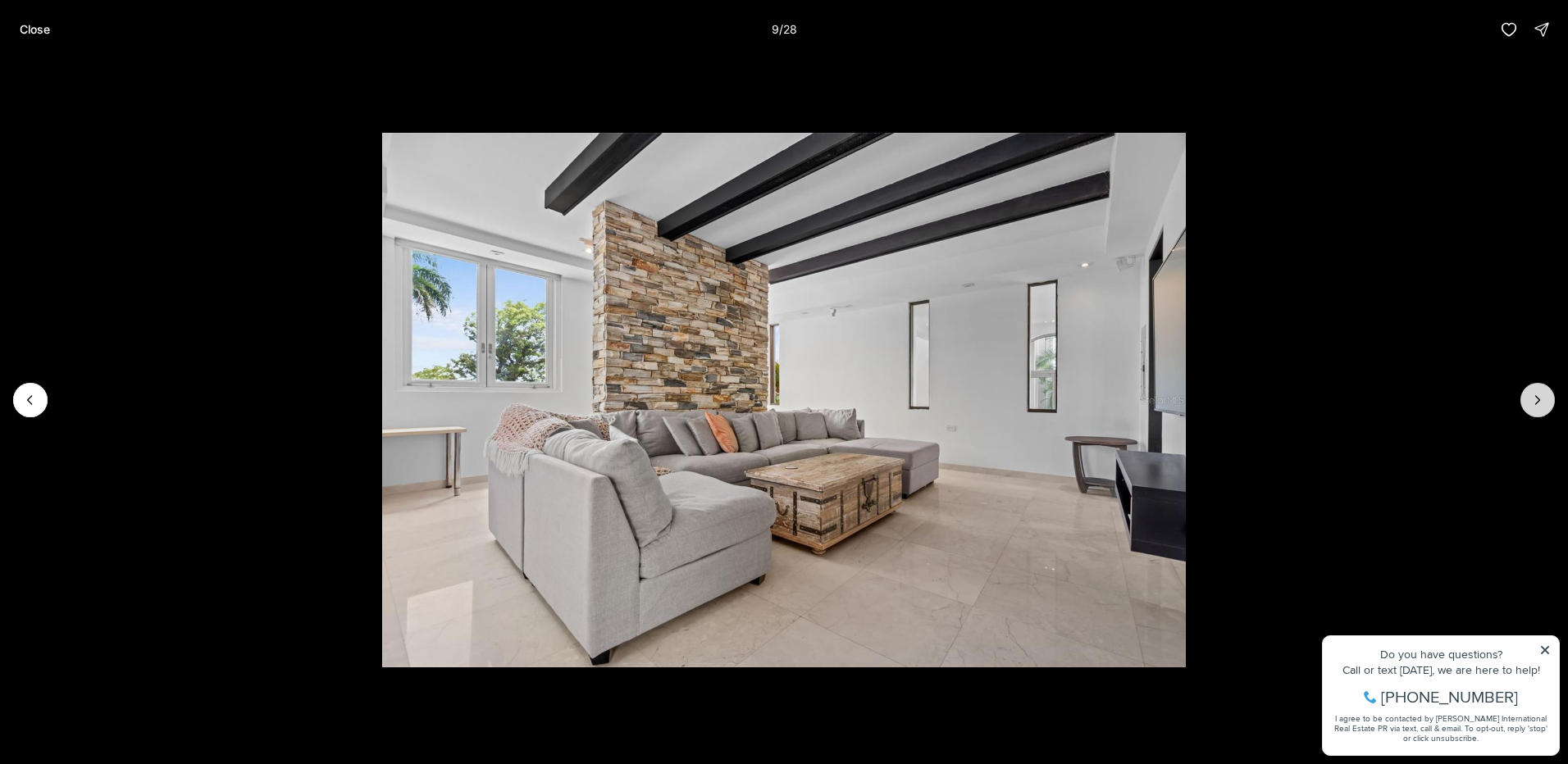
click at [1536, 394] on icon "Next slide" at bounding box center [1537, 399] width 16 height 16
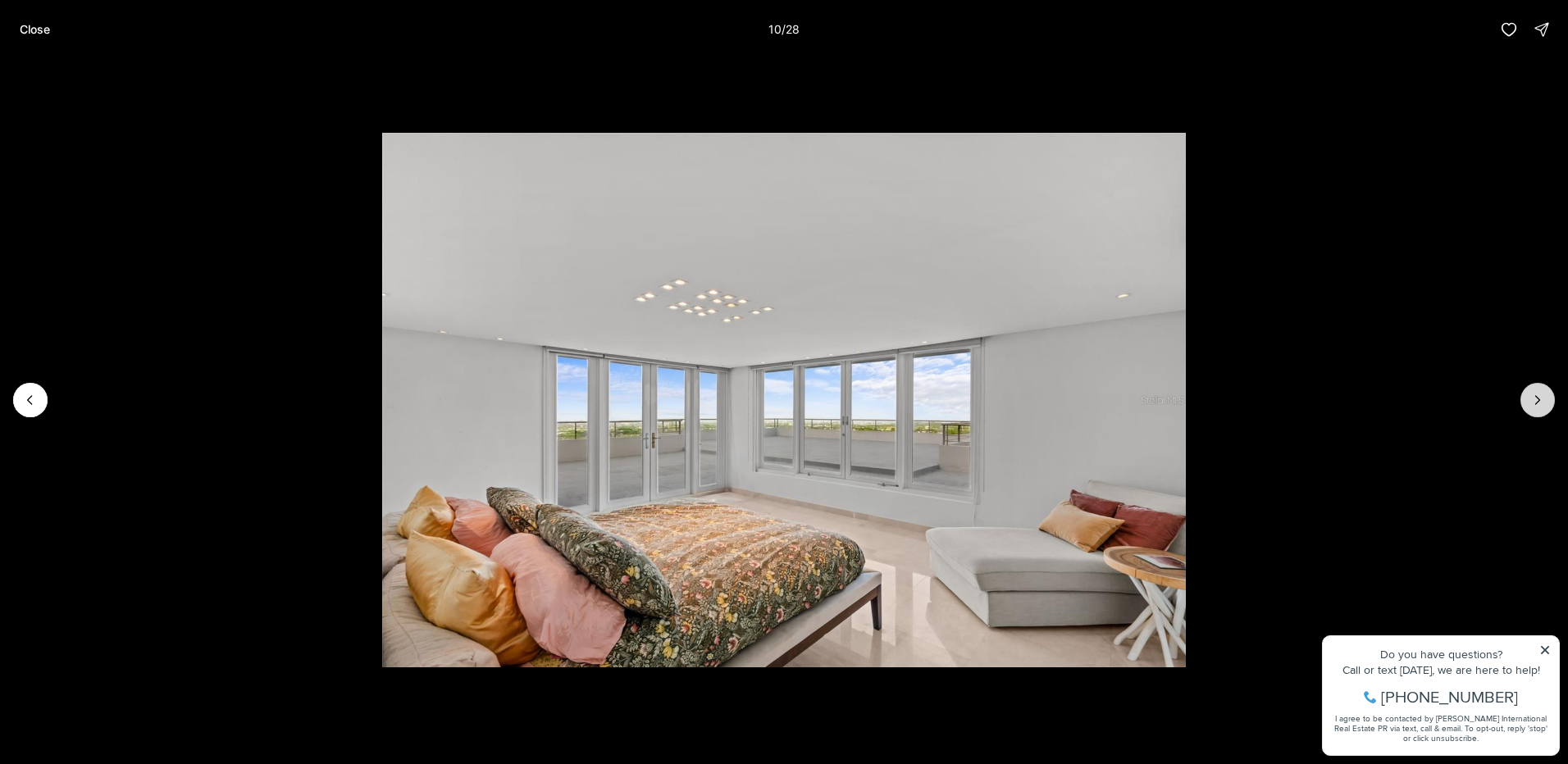
click at [1536, 394] on icon "Next slide" at bounding box center [1537, 399] width 16 height 16
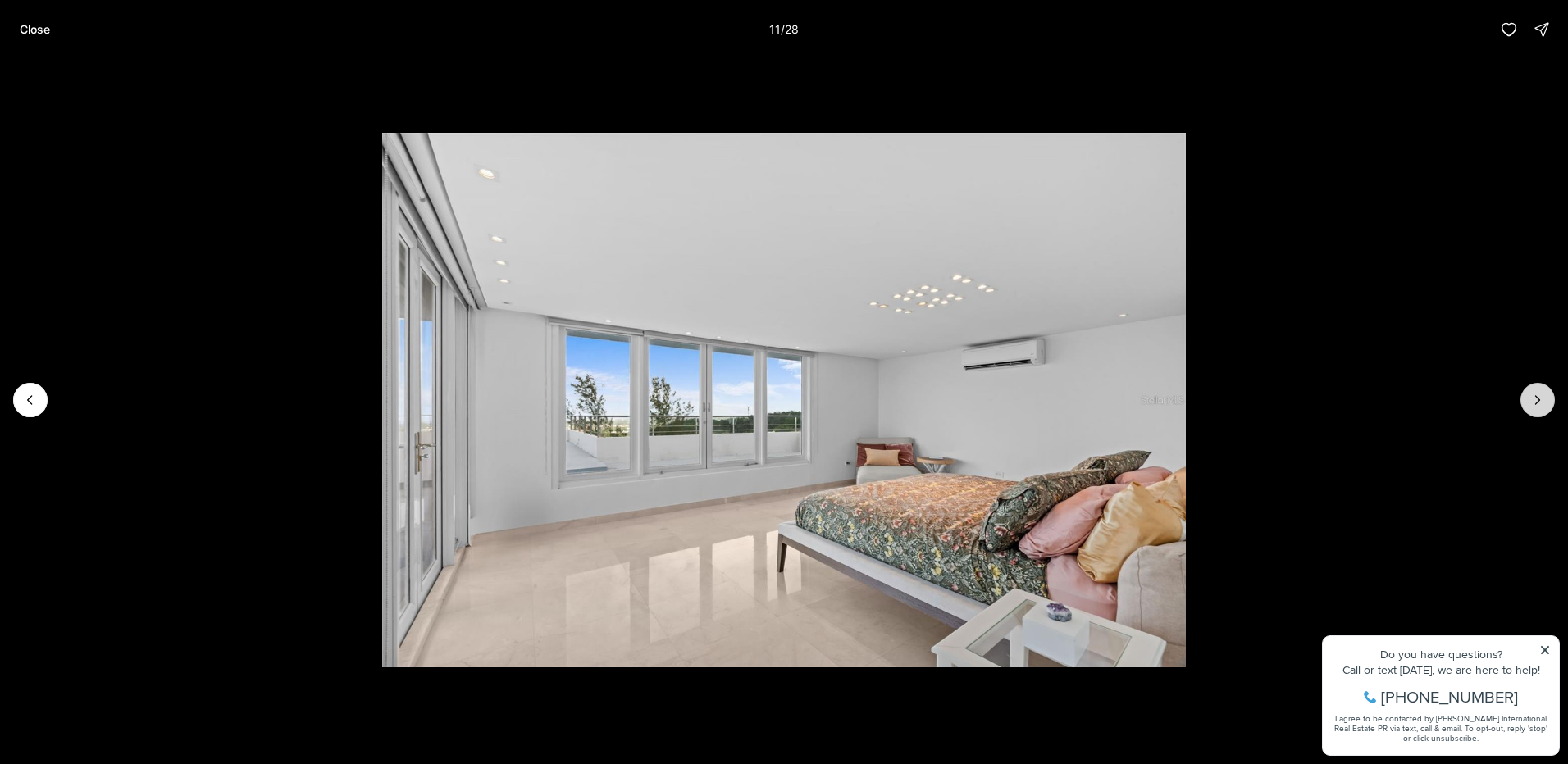
click at [1536, 394] on icon "Next slide" at bounding box center [1537, 399] width 16 height 16
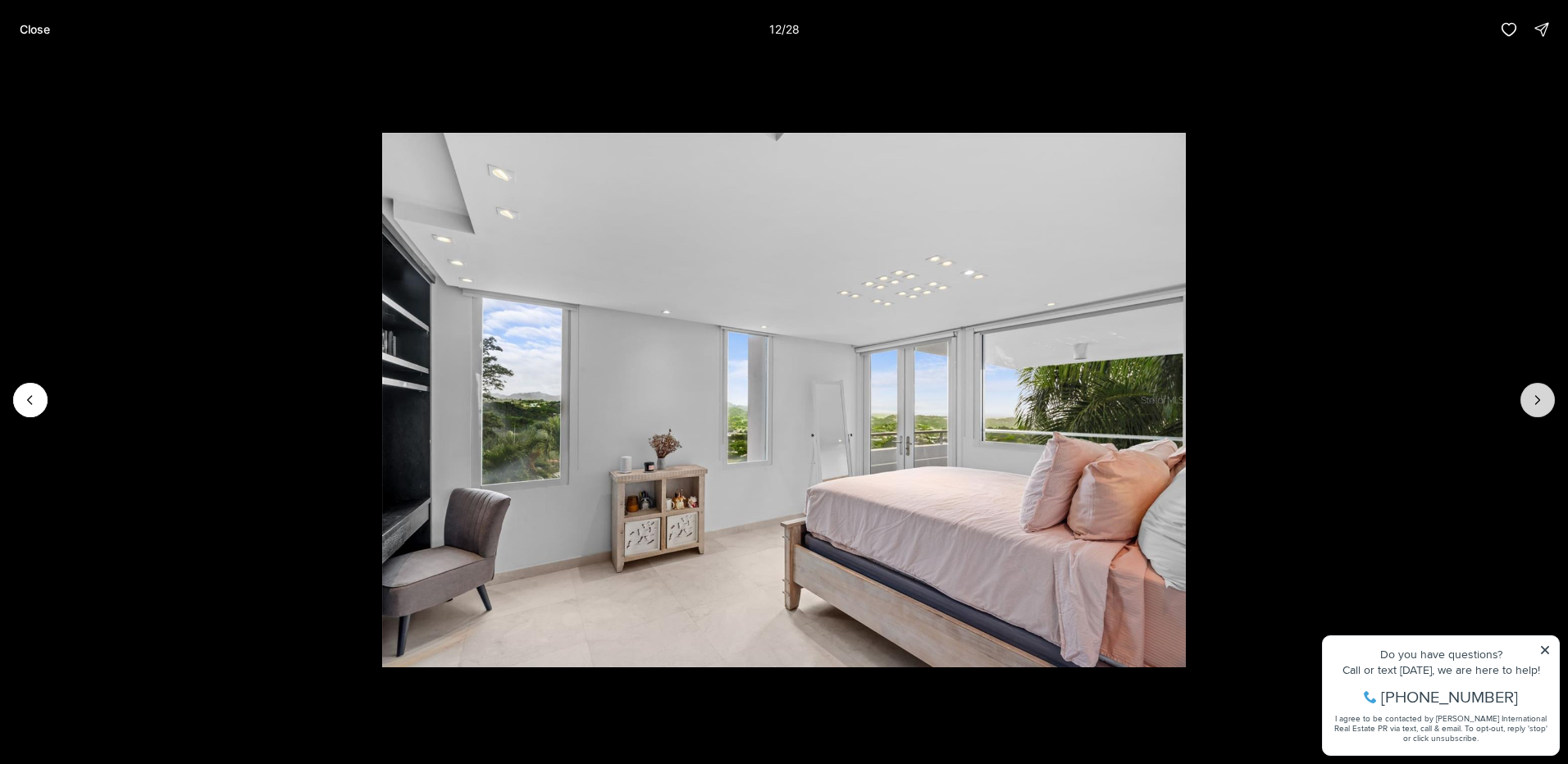
click at [1536, 394] on icon "Next slide" at bounding box center [1537, 399] width 16 height 16
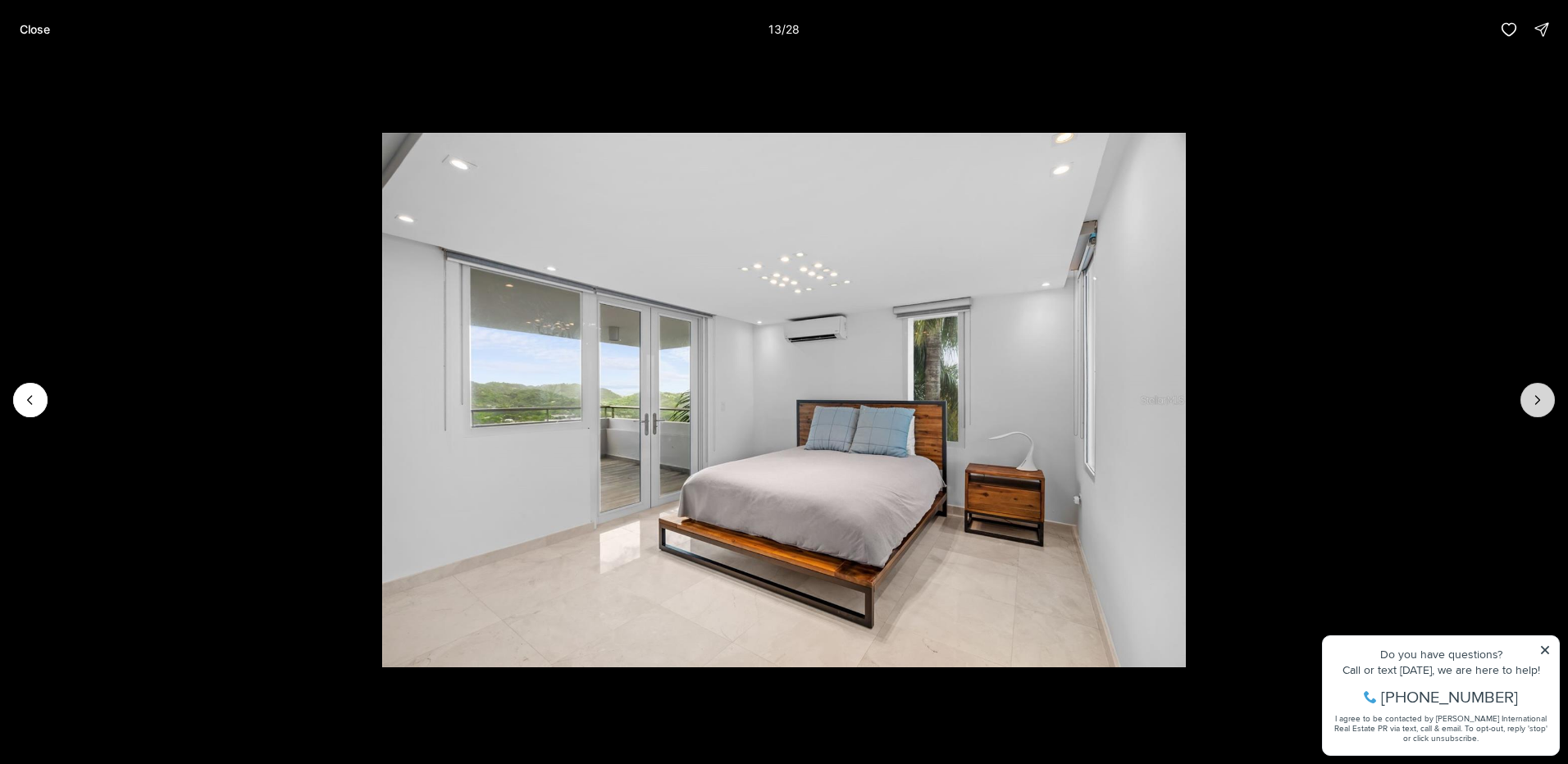
click at [1536, 394] on icon "Next slide" at bounding box center [1537, 399] width 16 height 16
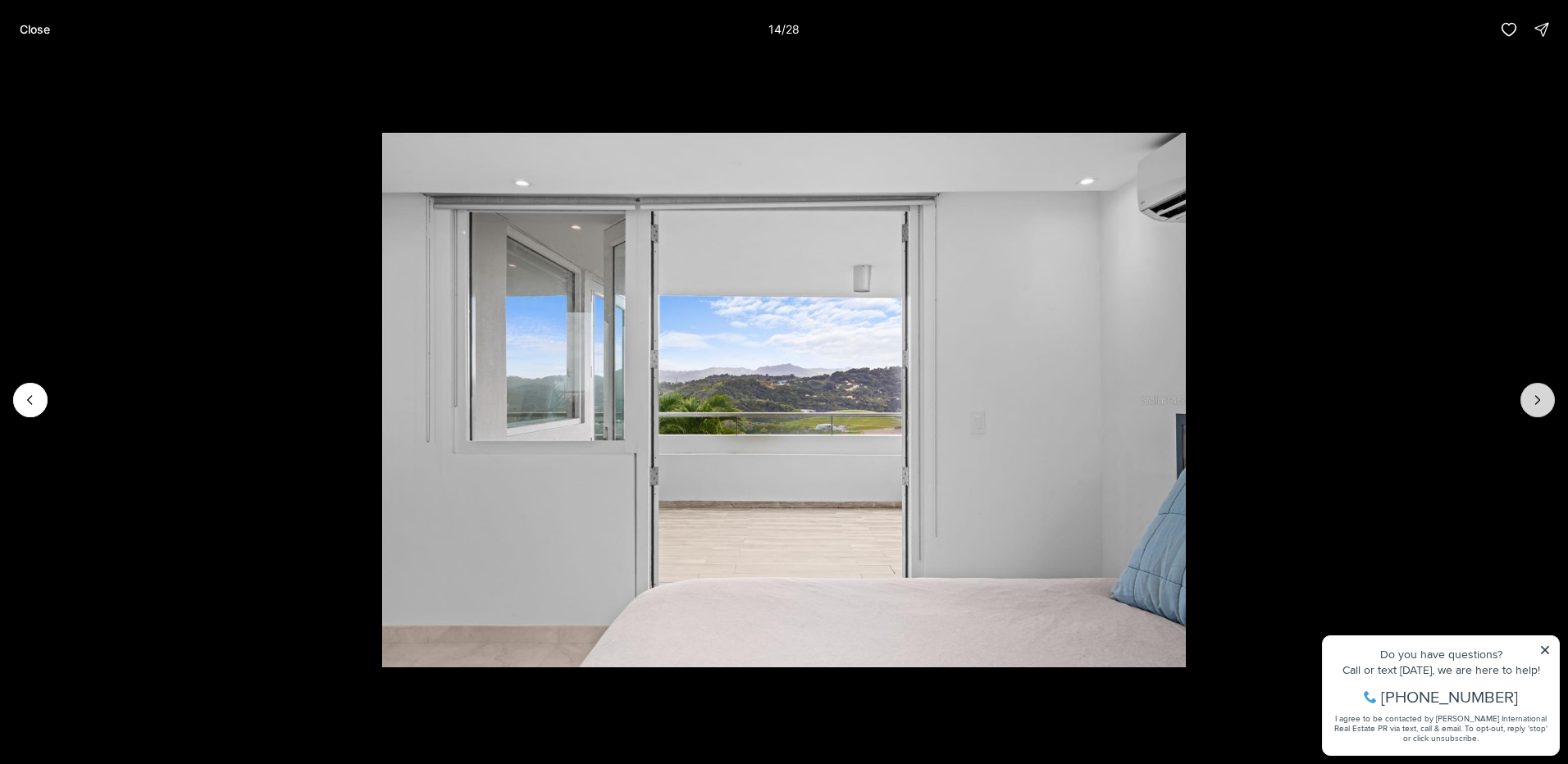
click at [1536, 394] on icon "Next slide" at bounding box center [1537, 399] width 16 height 16
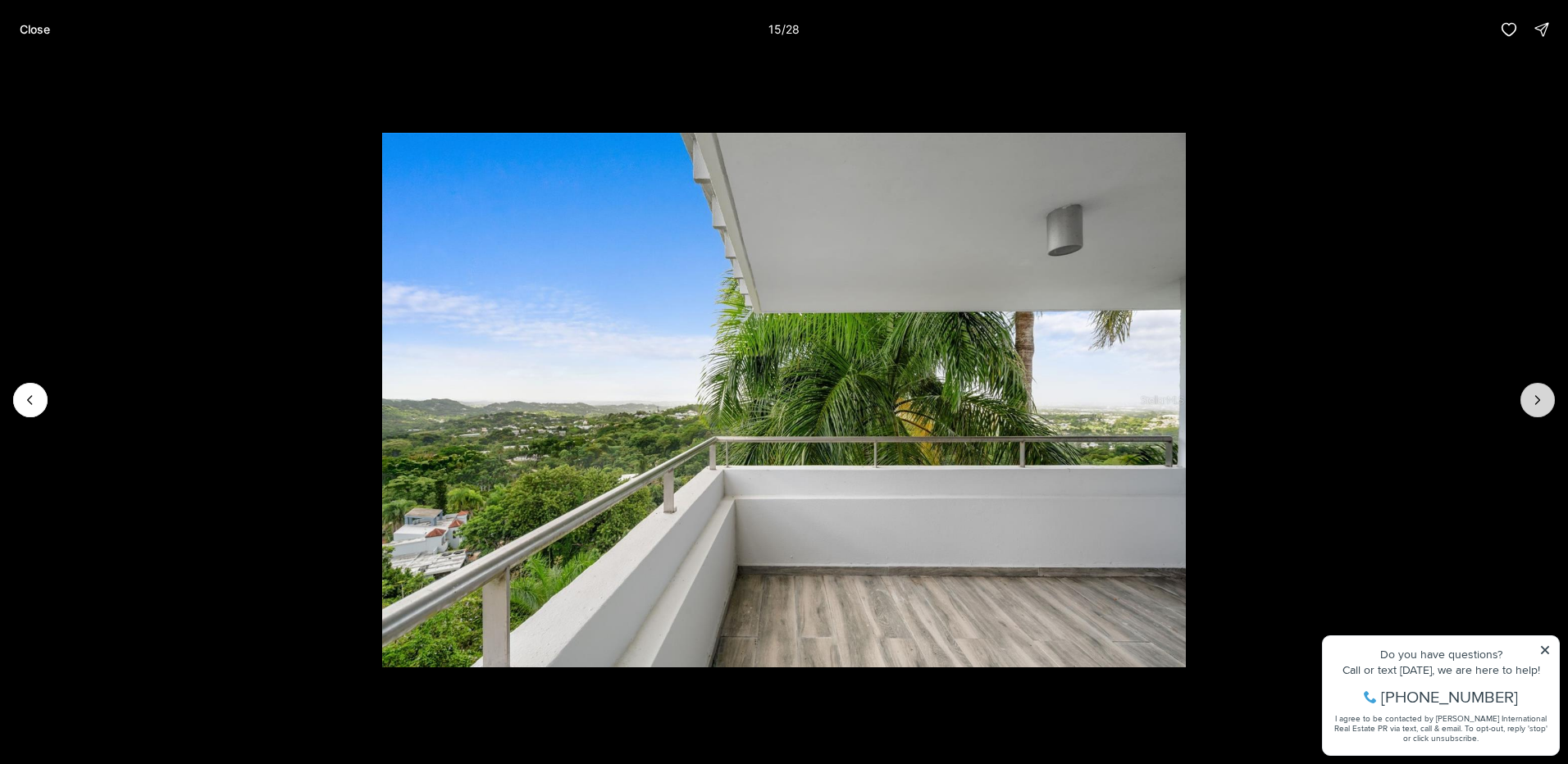
click at [1536, 394] on icon "Next slide" at bounding box center [1537, 399] width 16 height 16
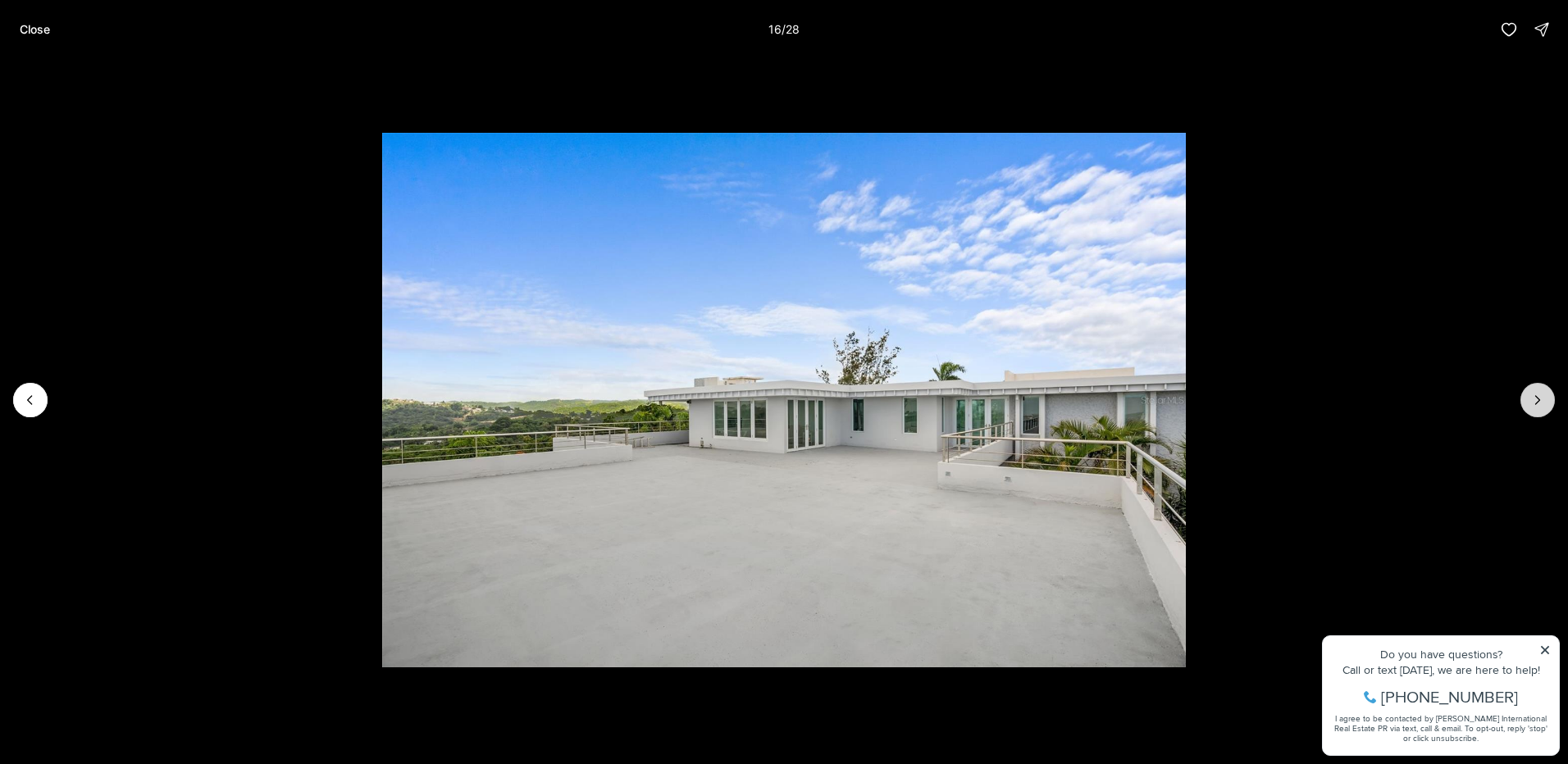
click at [1536, 394] on icon "Next slide" at bounding box center [1537, 399] width 16 height 16
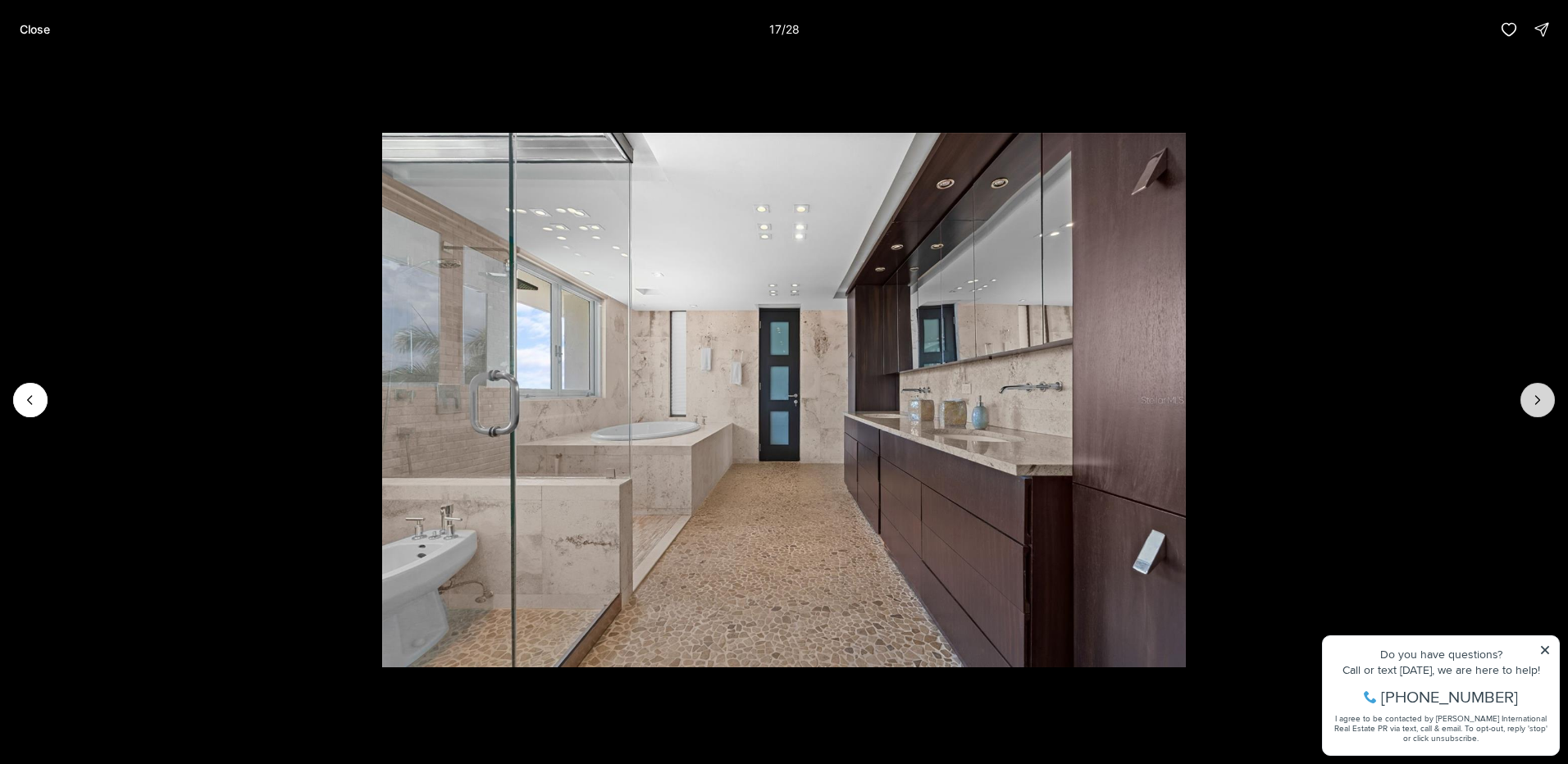
click at [1536, 394] on icon "Next slide" at bounding box center [1537, 399] width 16 height 16
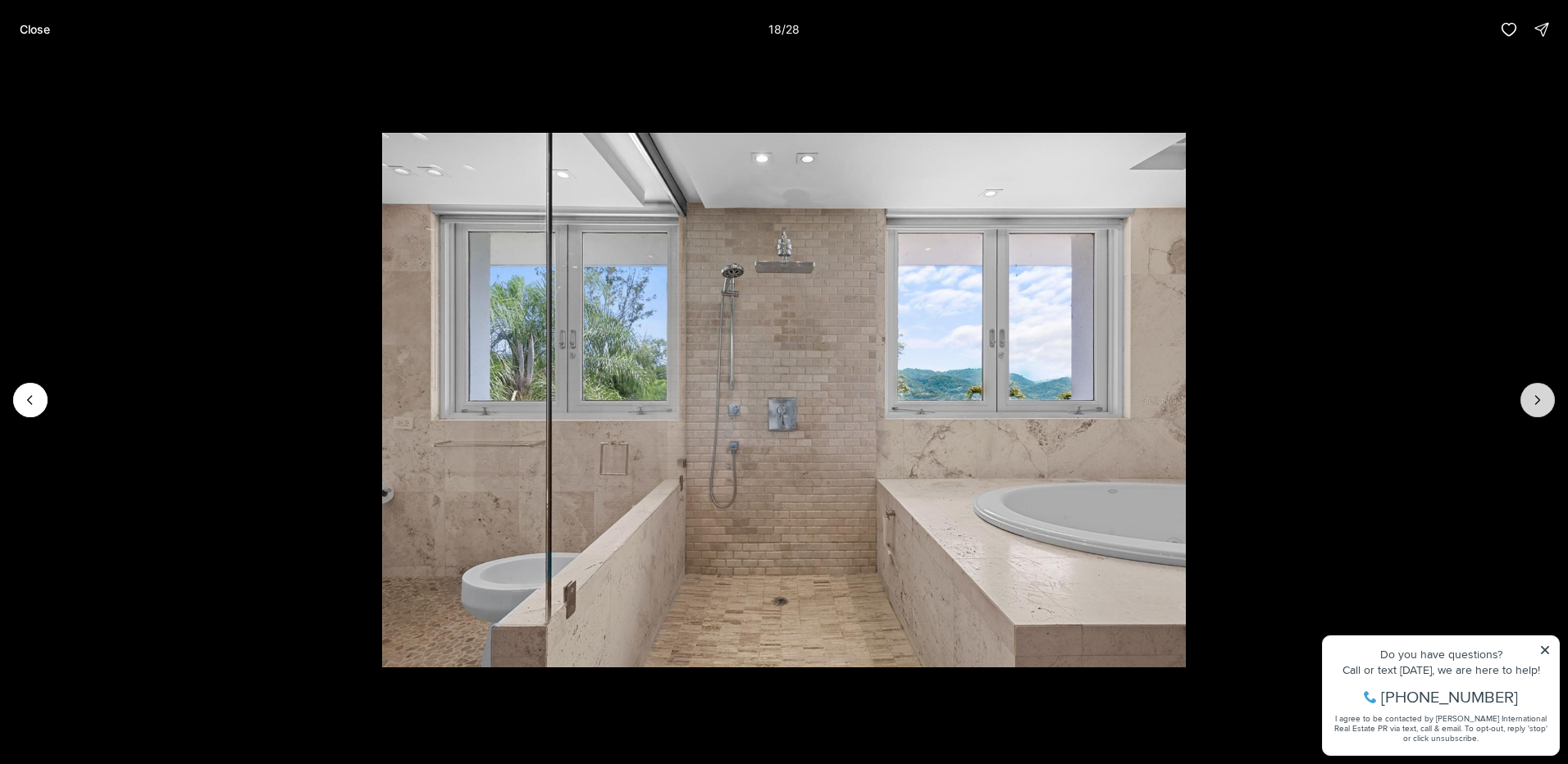
click at [1540, 393] on icon "Next slide" at bounding box center [1537, 399] width 16 height 16
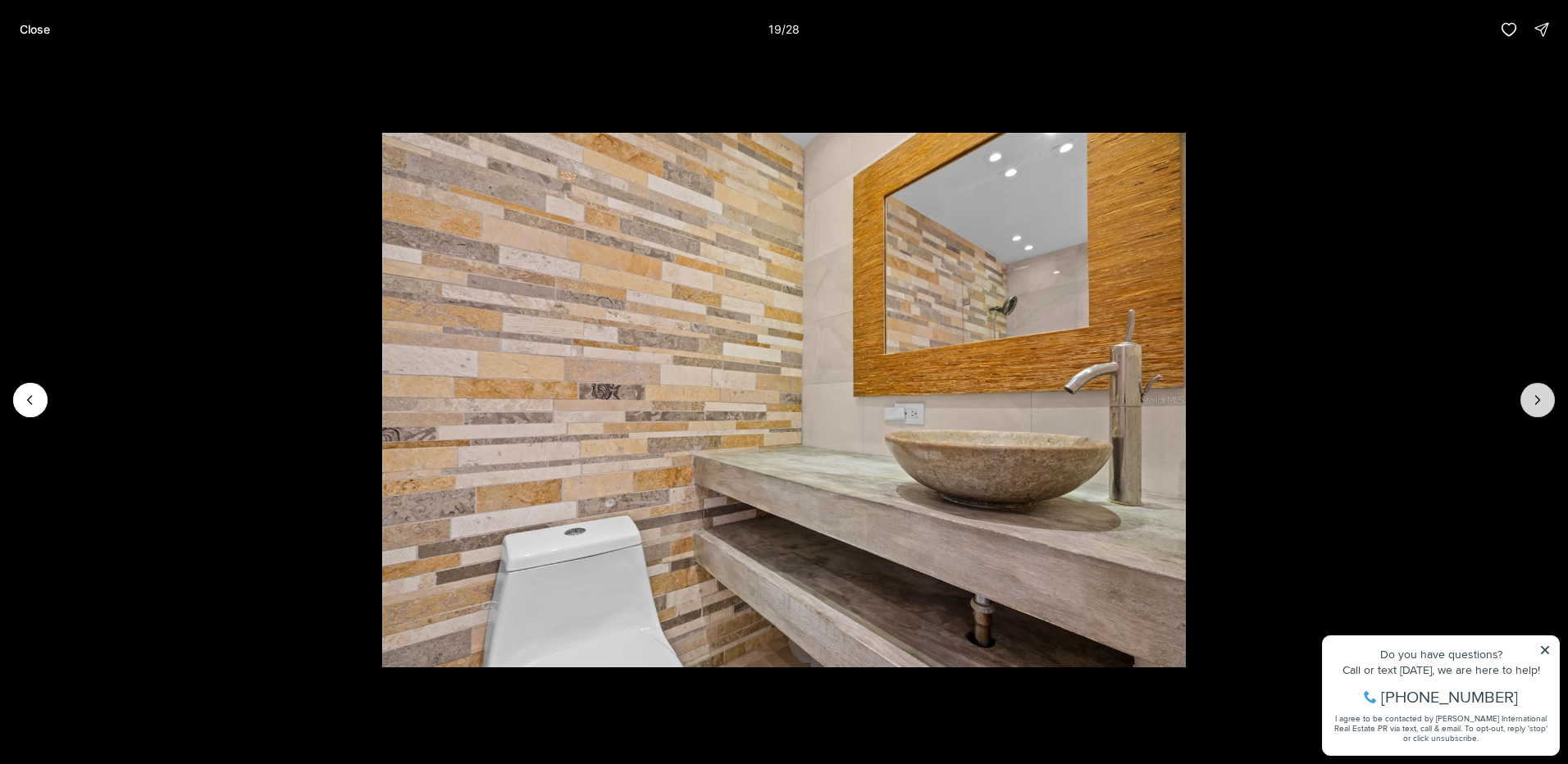
click at [1538, 395] on icon "Next slide" at bounding box center [1537, 399] width 16 height 16
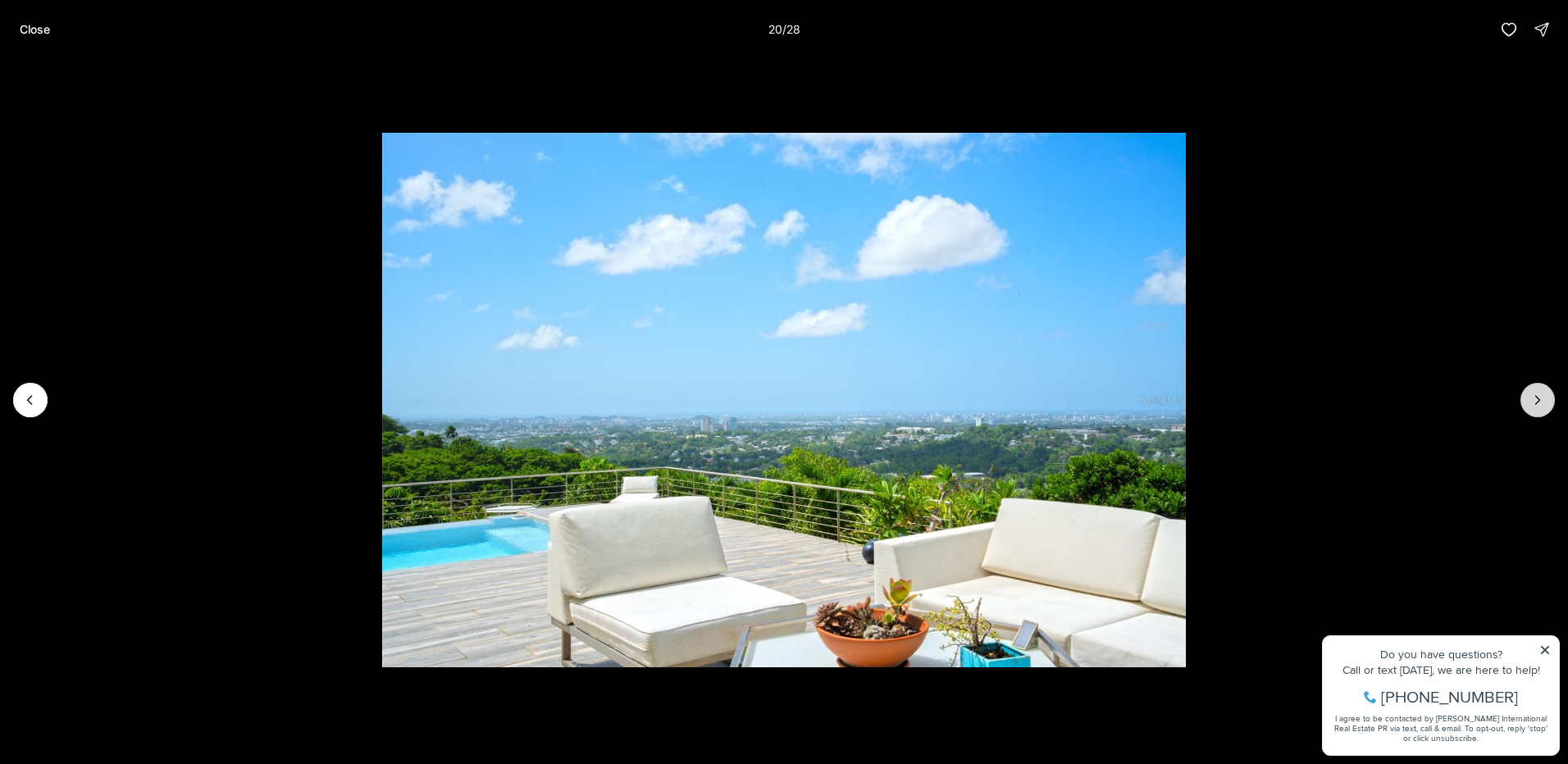
click at [1538, 395] on icon "Next slide" at bounding box center [1537, 399] width 16 height 16
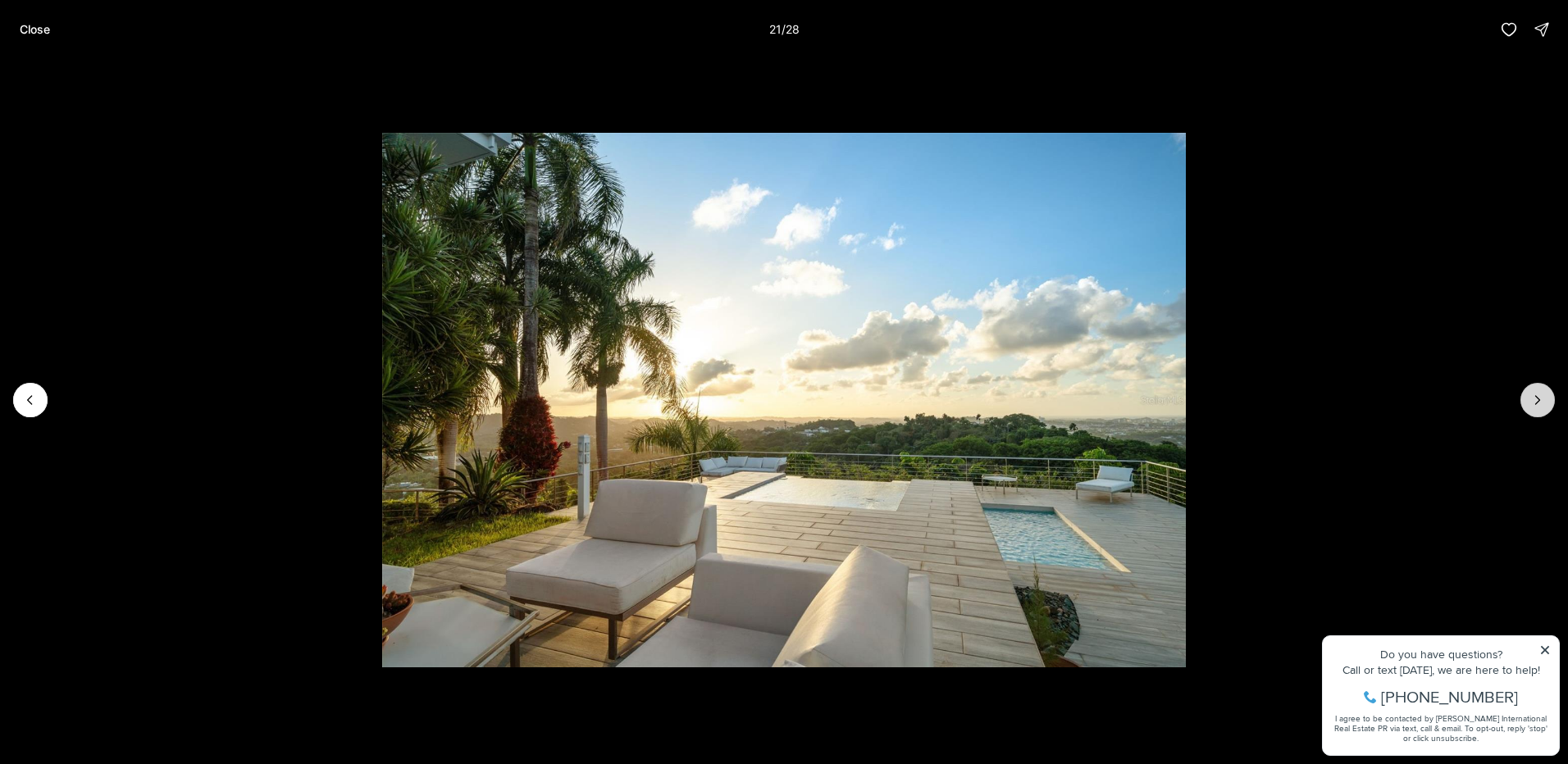
click at [1538, 395] on icon "Next slide" at bounding box center [1537, 399] width 16 height 16
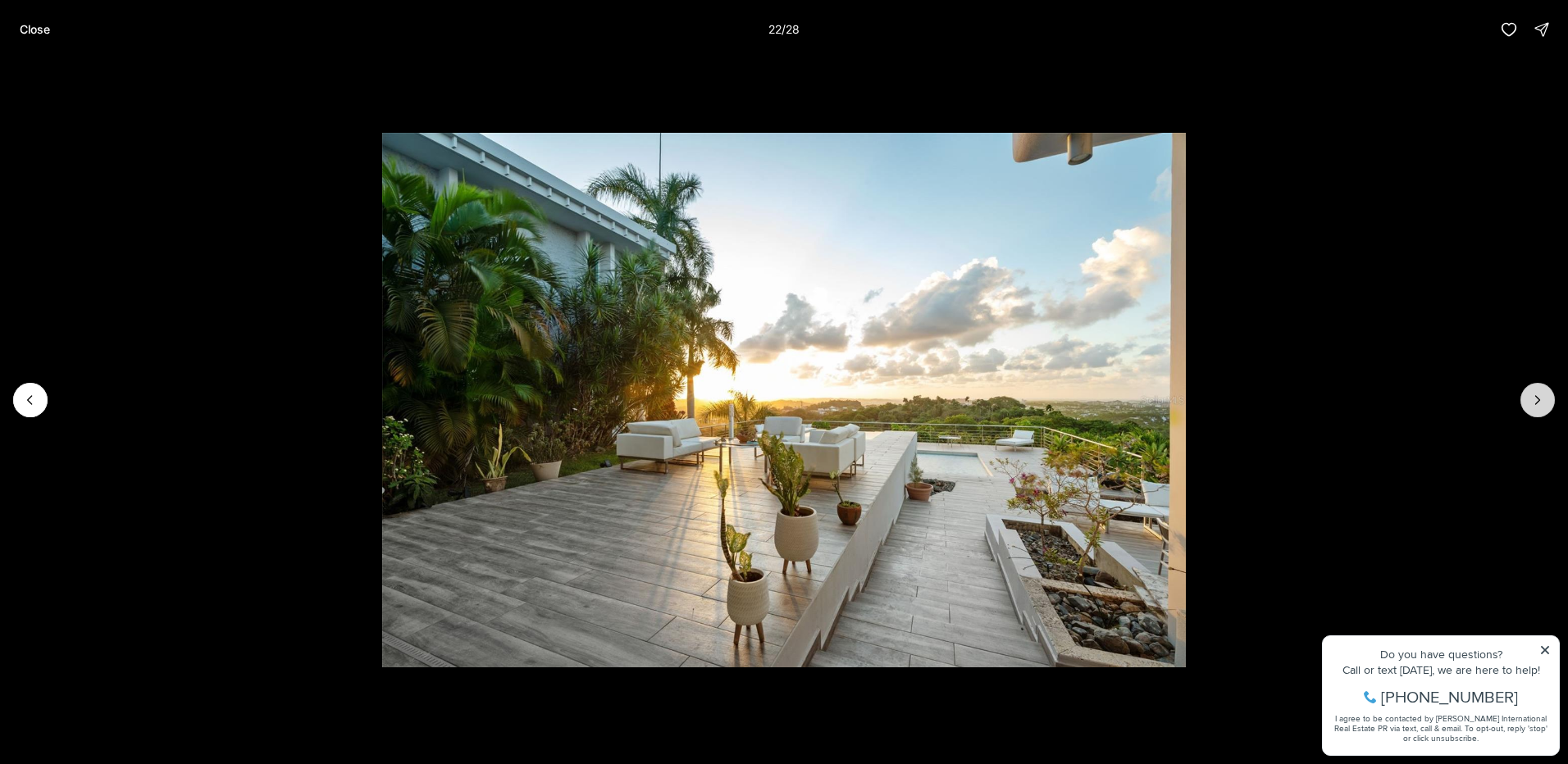
click at [1538, 395] on icon "Next slide" at bounding box center [1537, 399] width 16 height 16
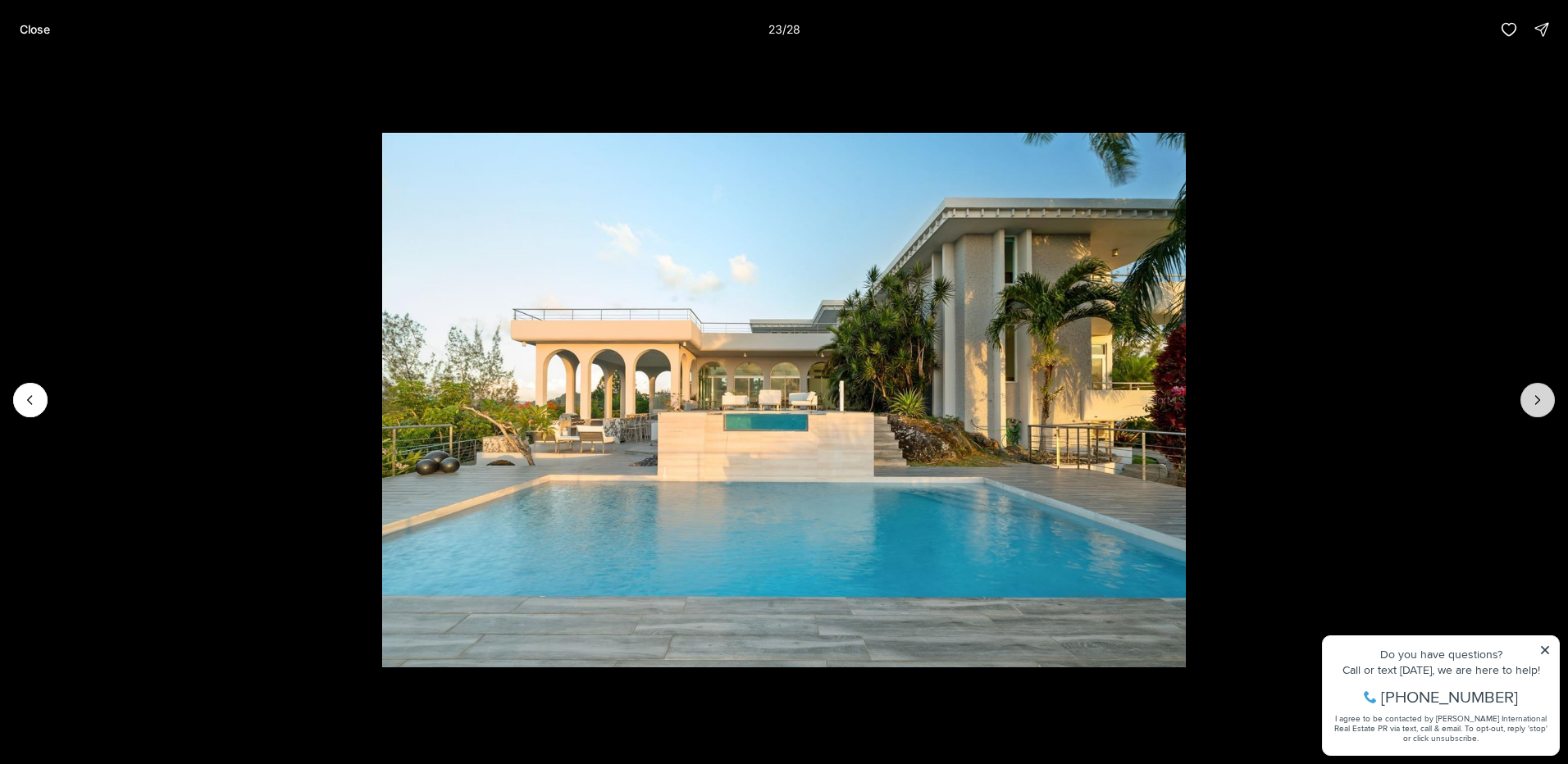
click at [1538, 395] on icon "Next slide" at bounding box center [1537, 399] width 16 height 16
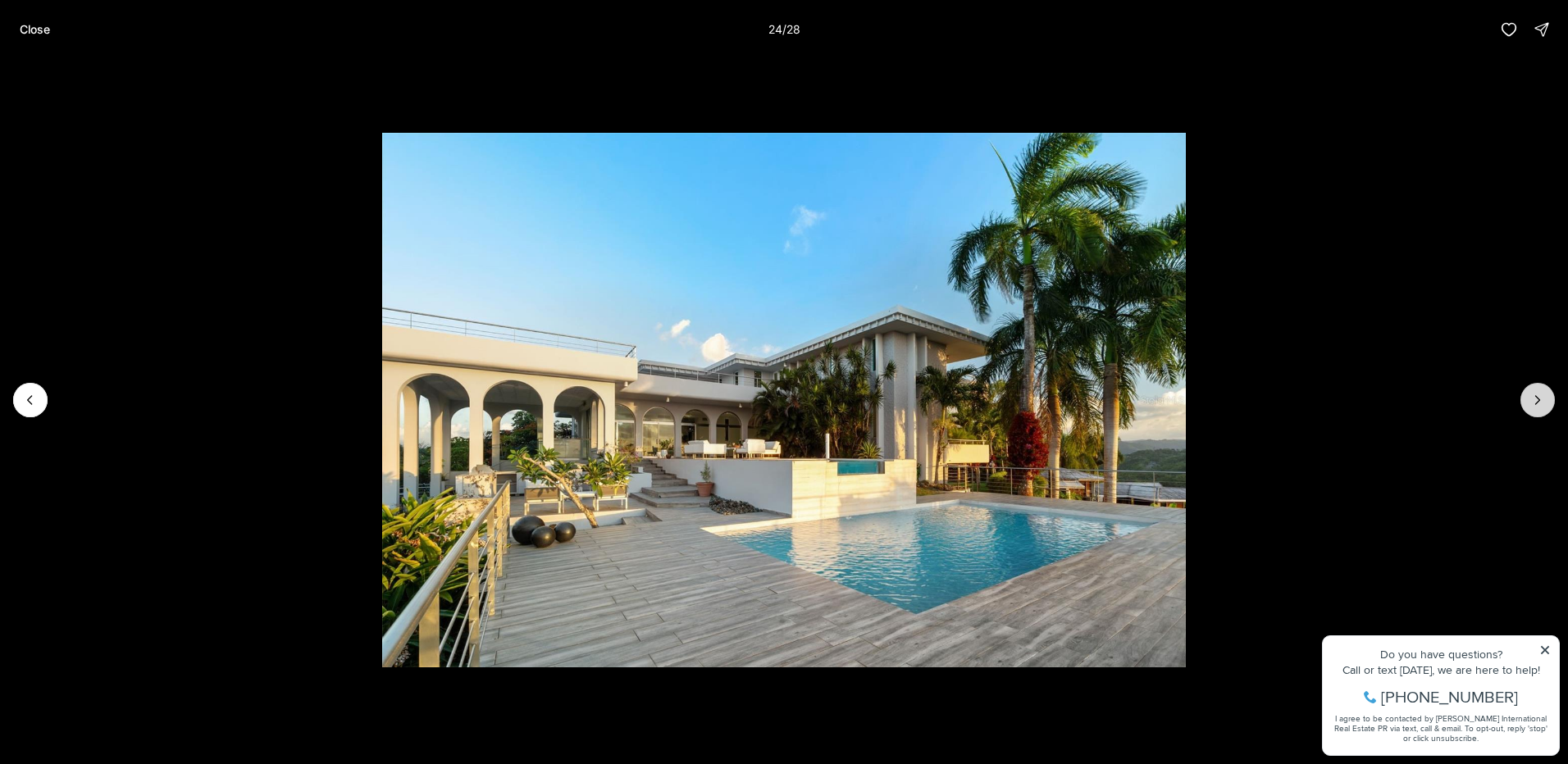
click at [1538, 395] on icon "Next slide" at bounding box center [1537, 399] width 16 height 16
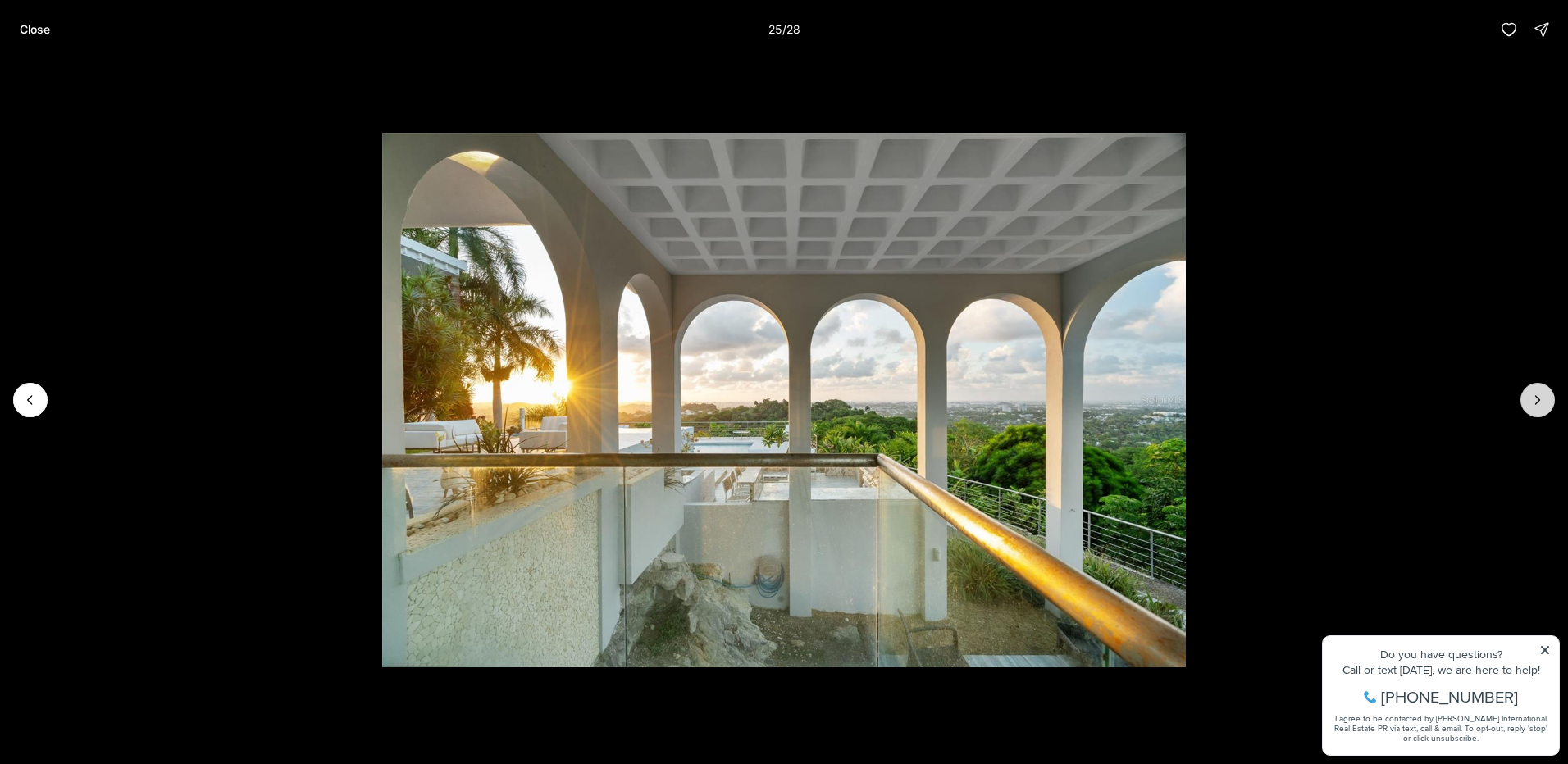
click at [1538, 395] on icon "Next slide" at bounding box center [1537, 399] width 16 height 16
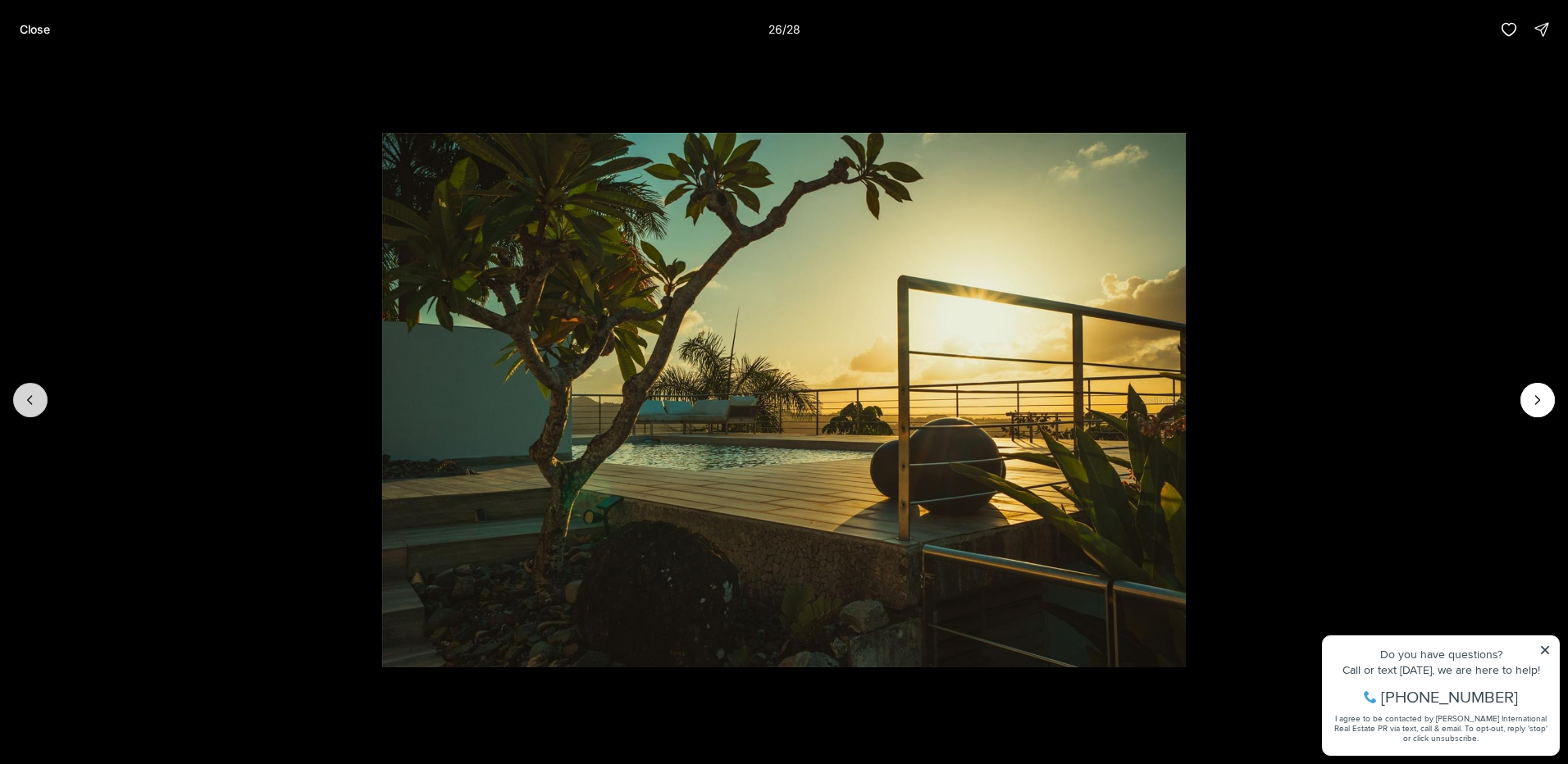
click at [16, 391] on button "Previous slide" at bounding box center [30, 400] width 34 height 34
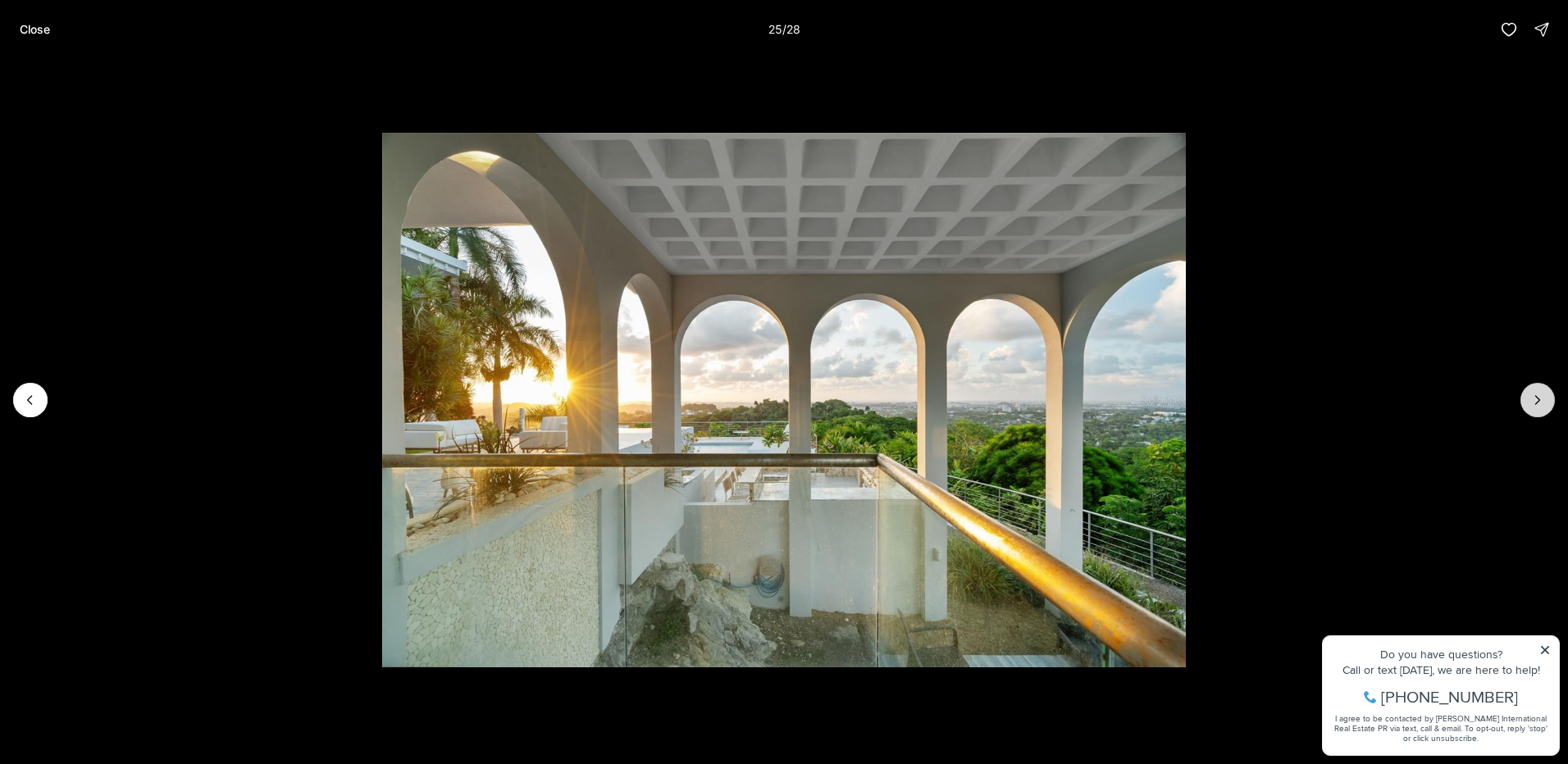
click at [1531, 398] on icon "Next slide" at bounding box center [1537, 399] width 16 height 16
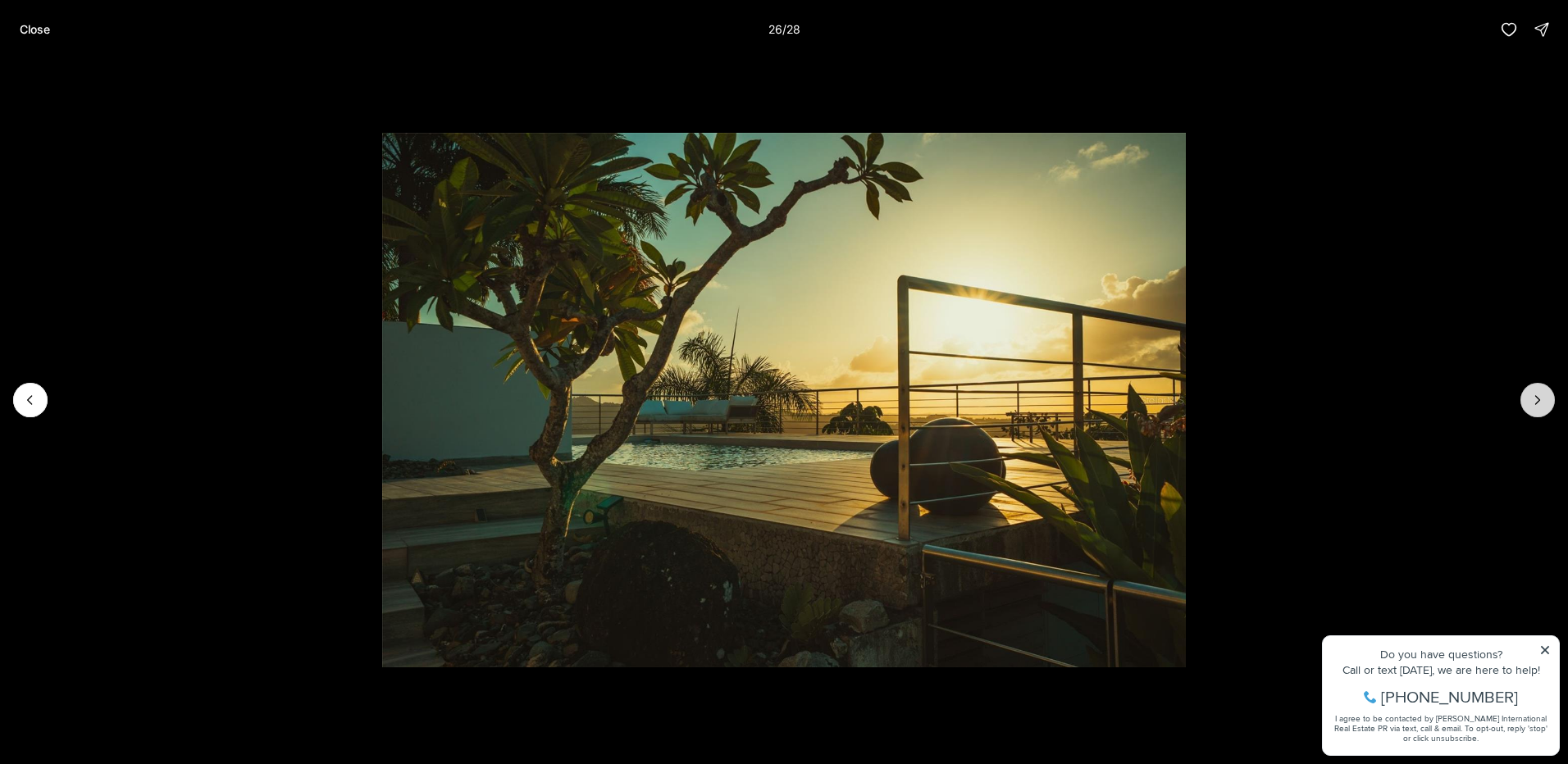
click at [1531, 398] on icon "Next slide" at bounding box center [1537, 399] width 16 height 16
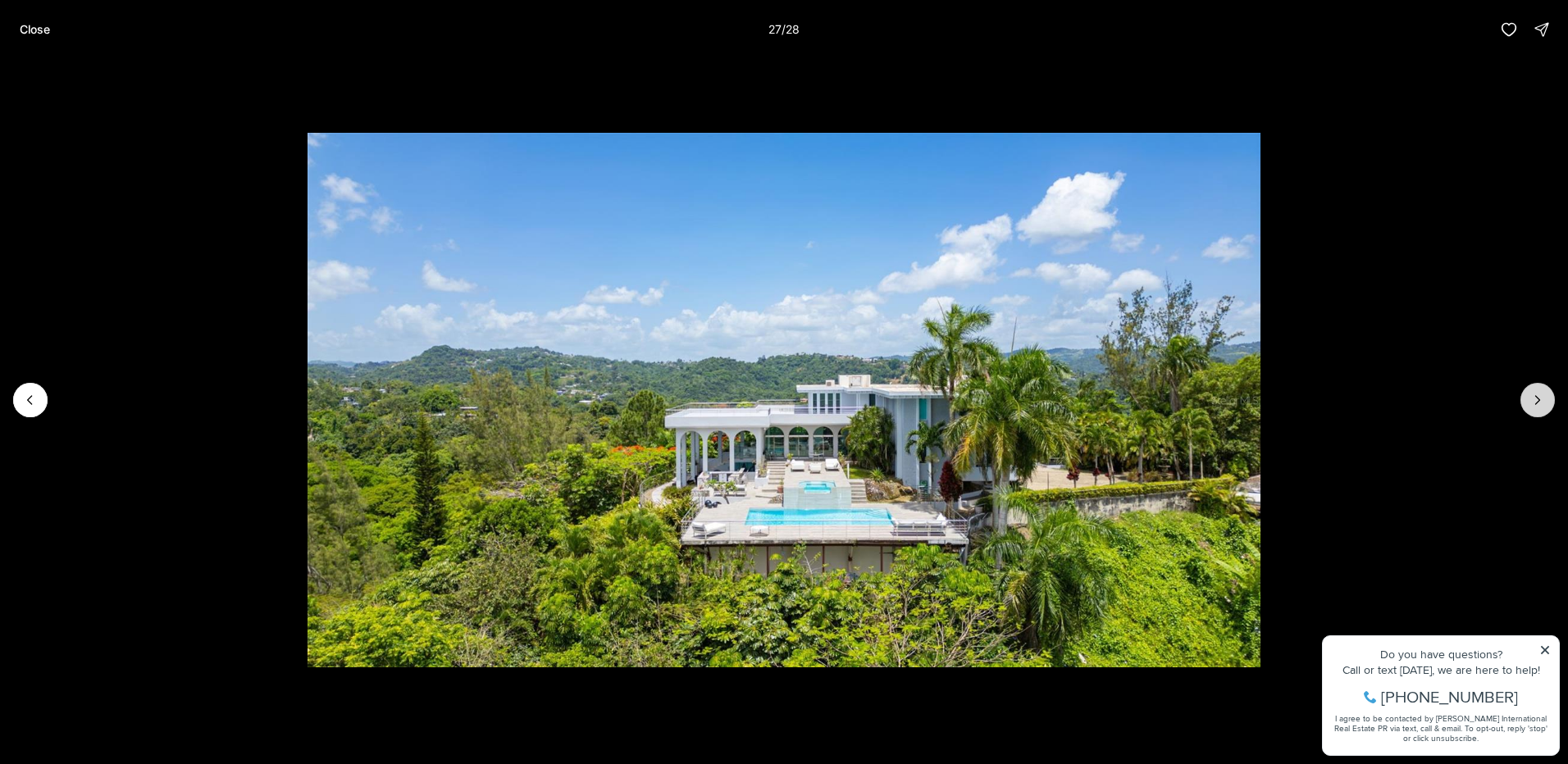
click at [1531, 398] on icon "Next slide" at bounding box center [1537, 399] width 16 height 16
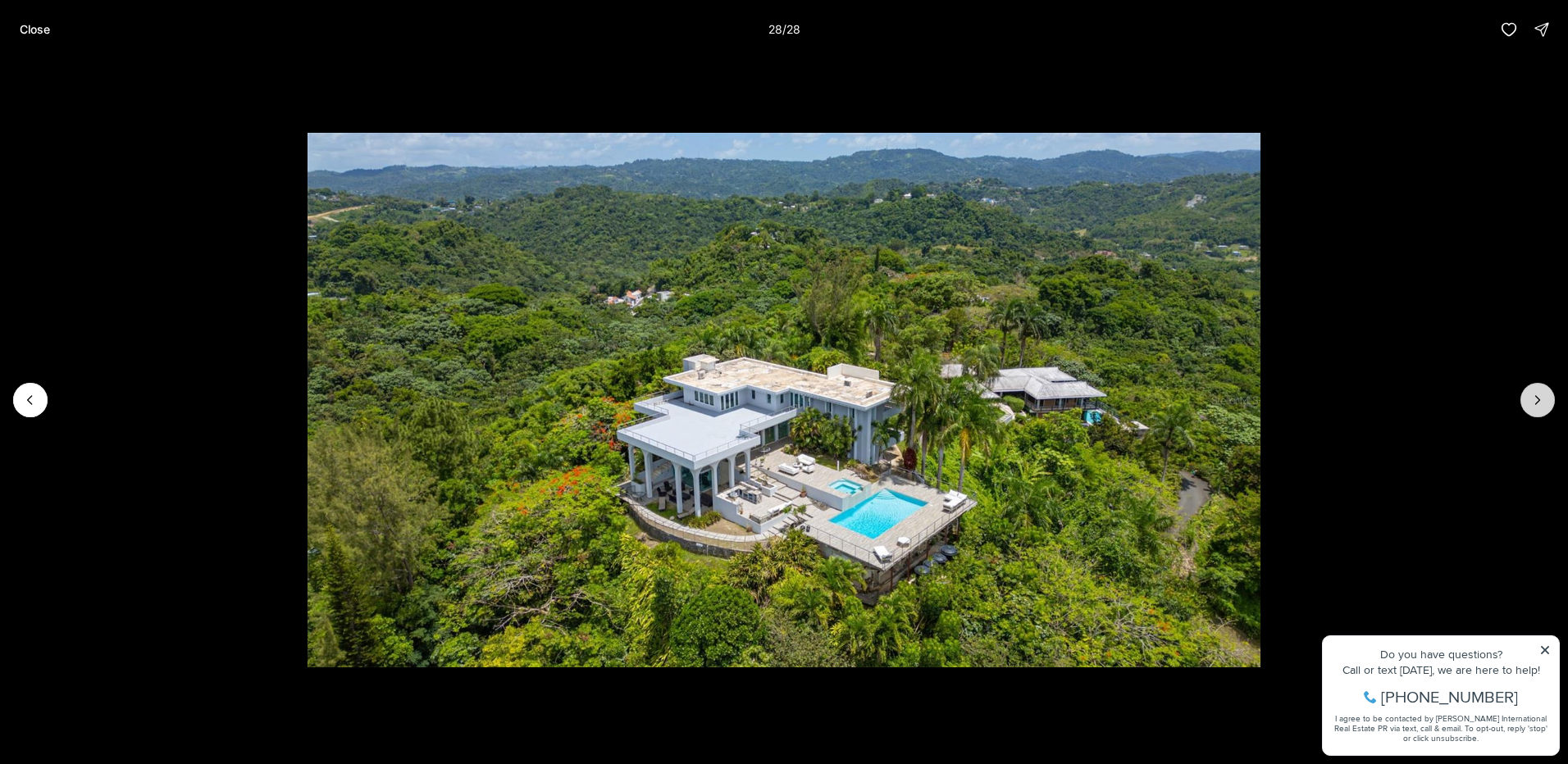
click at [1531, 398] on div at bounding box center [1537, 400] width 34 height 34
click at [32, 23] on p "Close" at bounding box center [35, 29] width 31 height 13
